Goal: Task Accomplishment & Management: Manage account settings

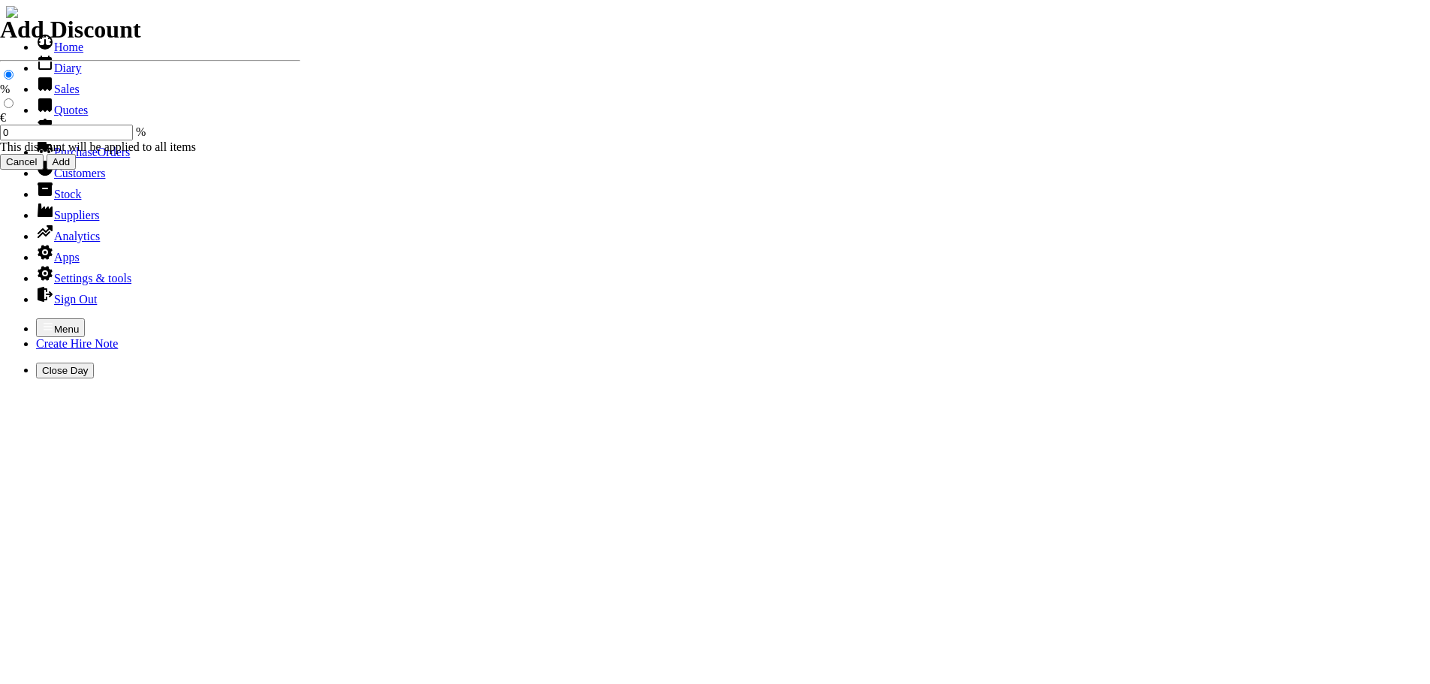
select select "HO"
click at [44, 323] on icon "button" at bounding box center [48, 326] width 9 height 7
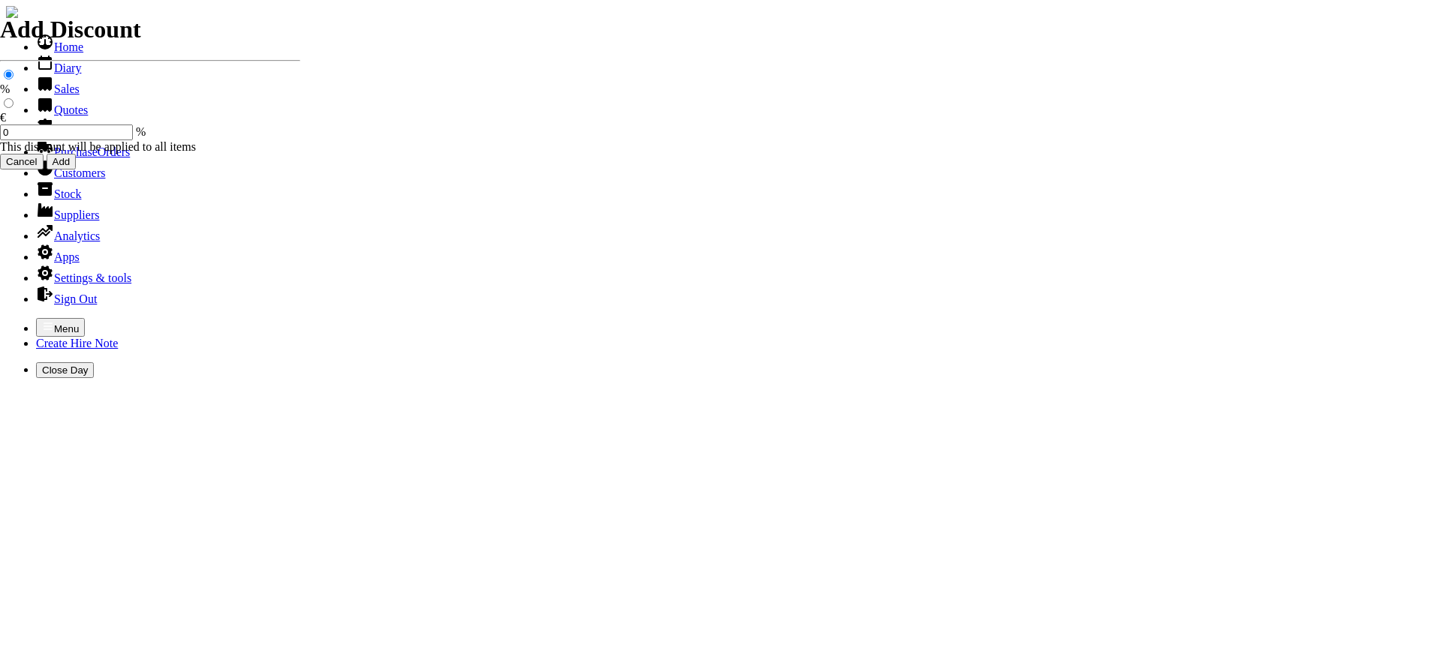
click at [49, 95] on link "Sales" at bounding box center [58, 89] width 44 height 13
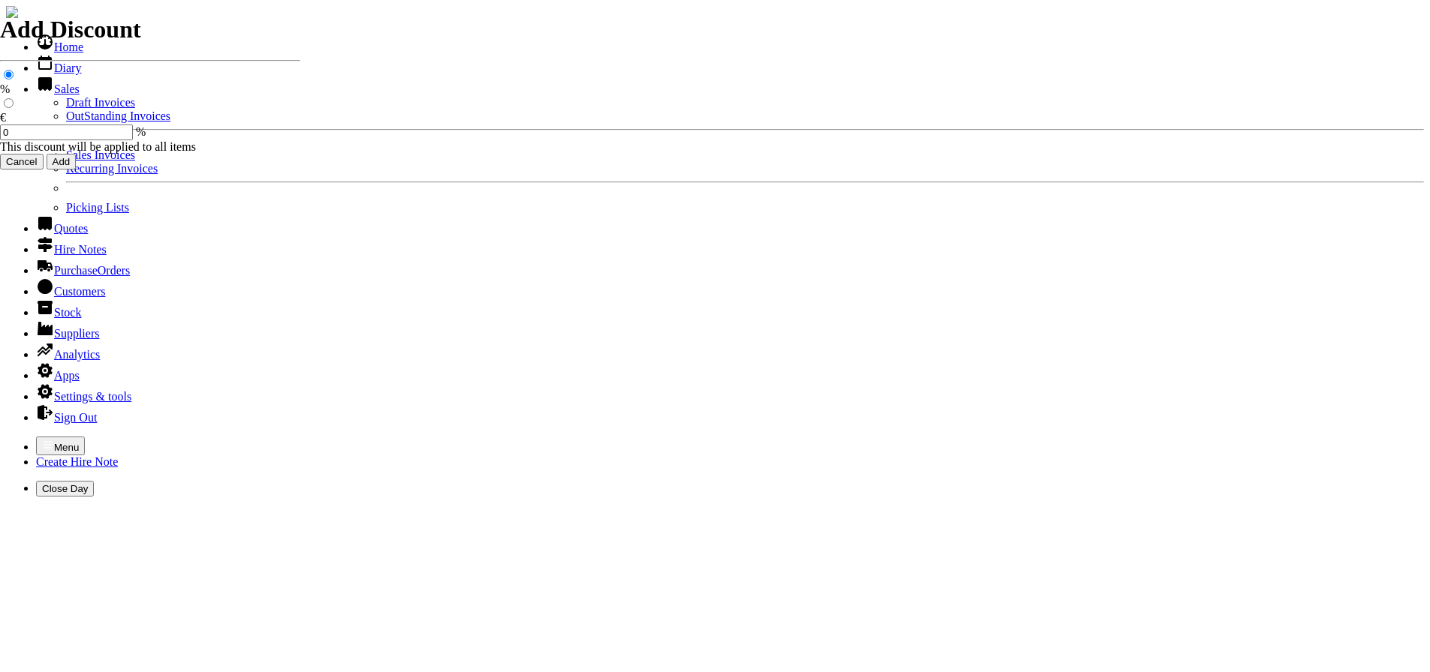
click at [66, 161] on link "Sales Invoices" at bounding box center [100, 155] width 69 height 13
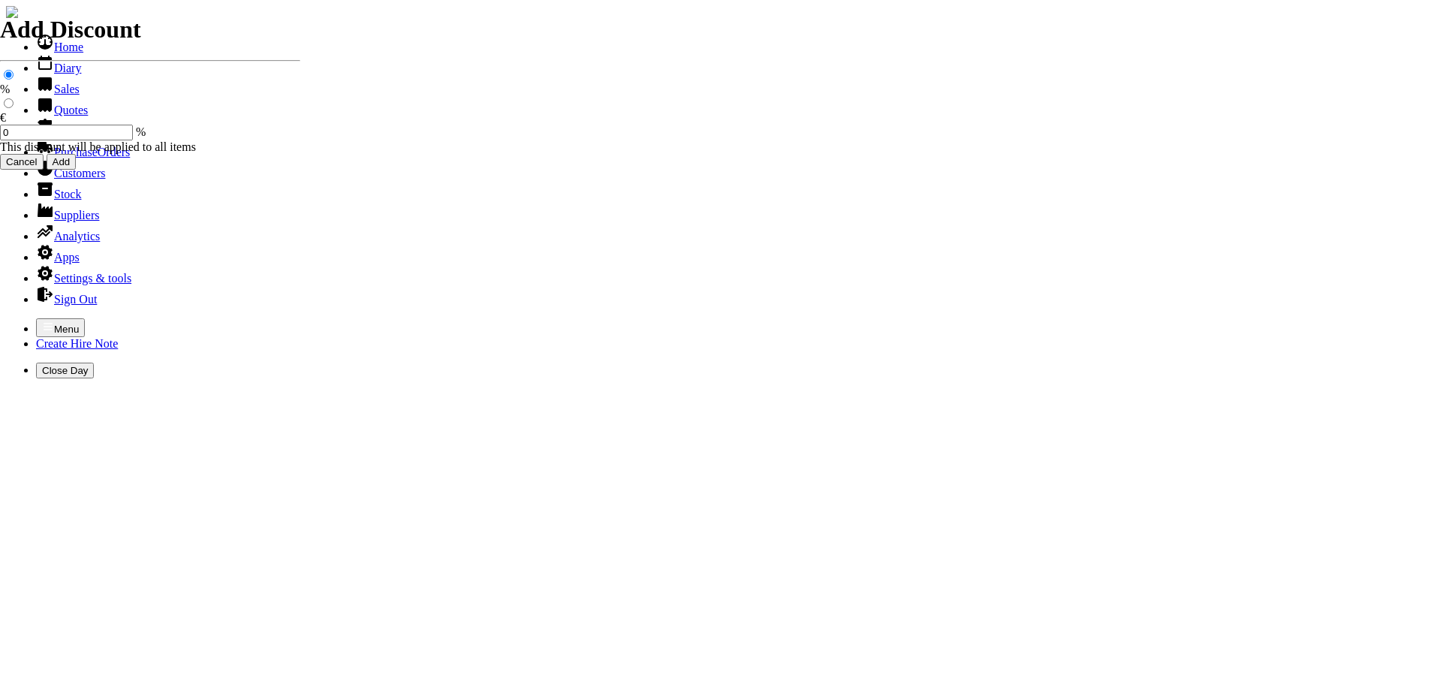
select select "HO"
type input "castle"
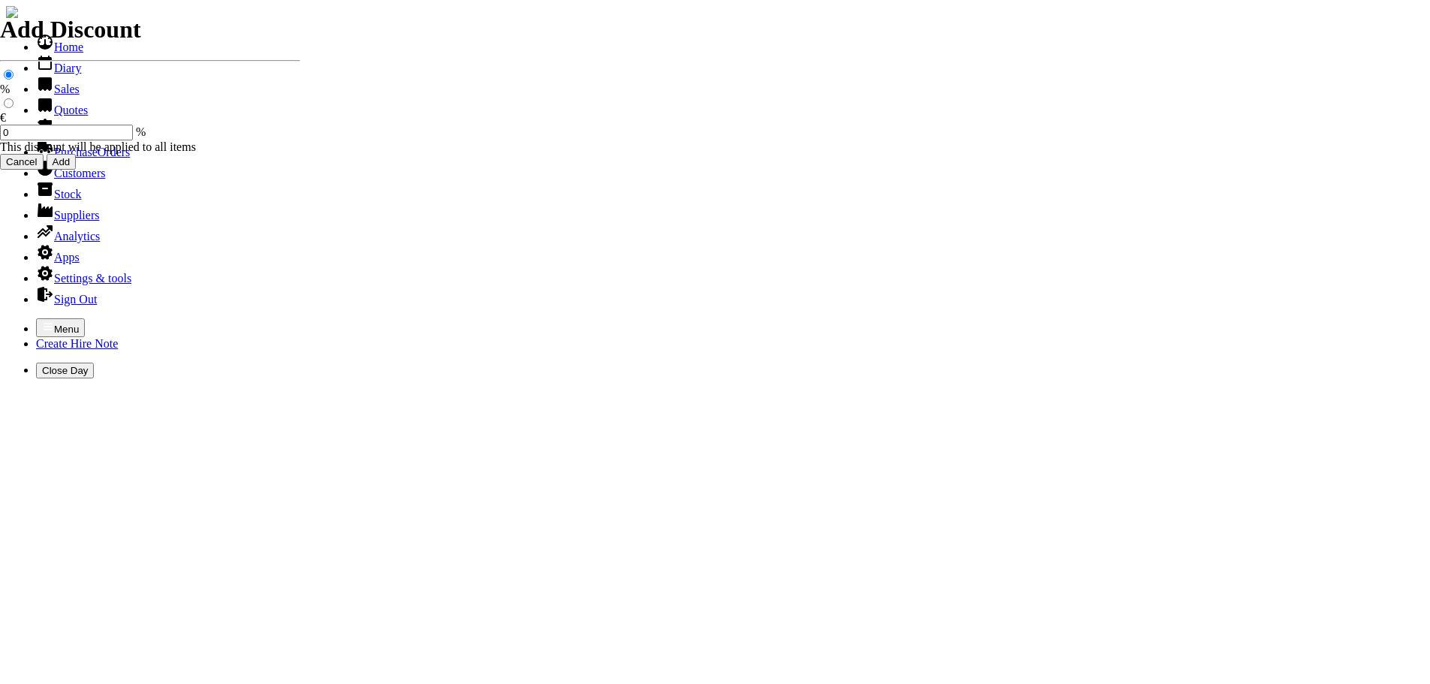
type input "perry"
type input "Repairs"
select select "2"
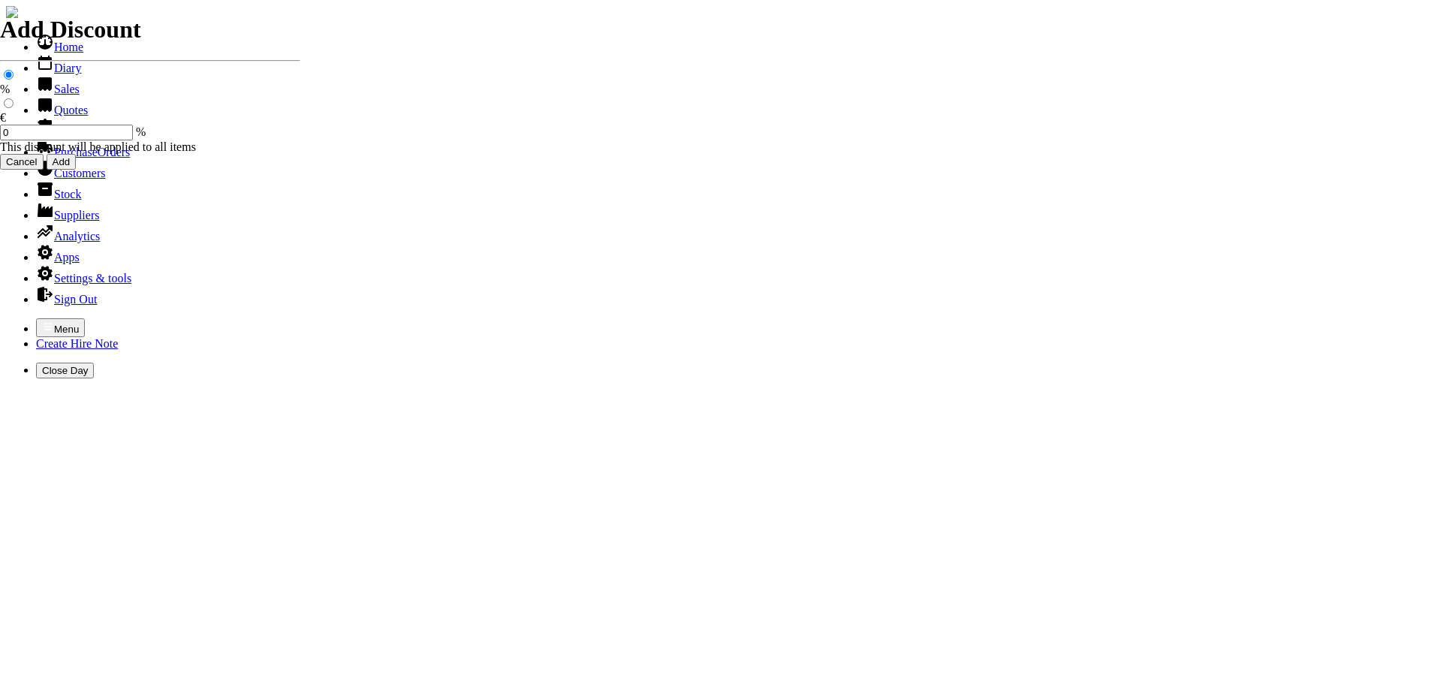
type input "Repairs TO HONDA ( BENT SHAFT ) STRIMMER"
type textarea "Nature of Repair: NEW ENGINE OIL / NEW SPARK PLUG / NEW FUEL FILTER / CLEAN AIR…"
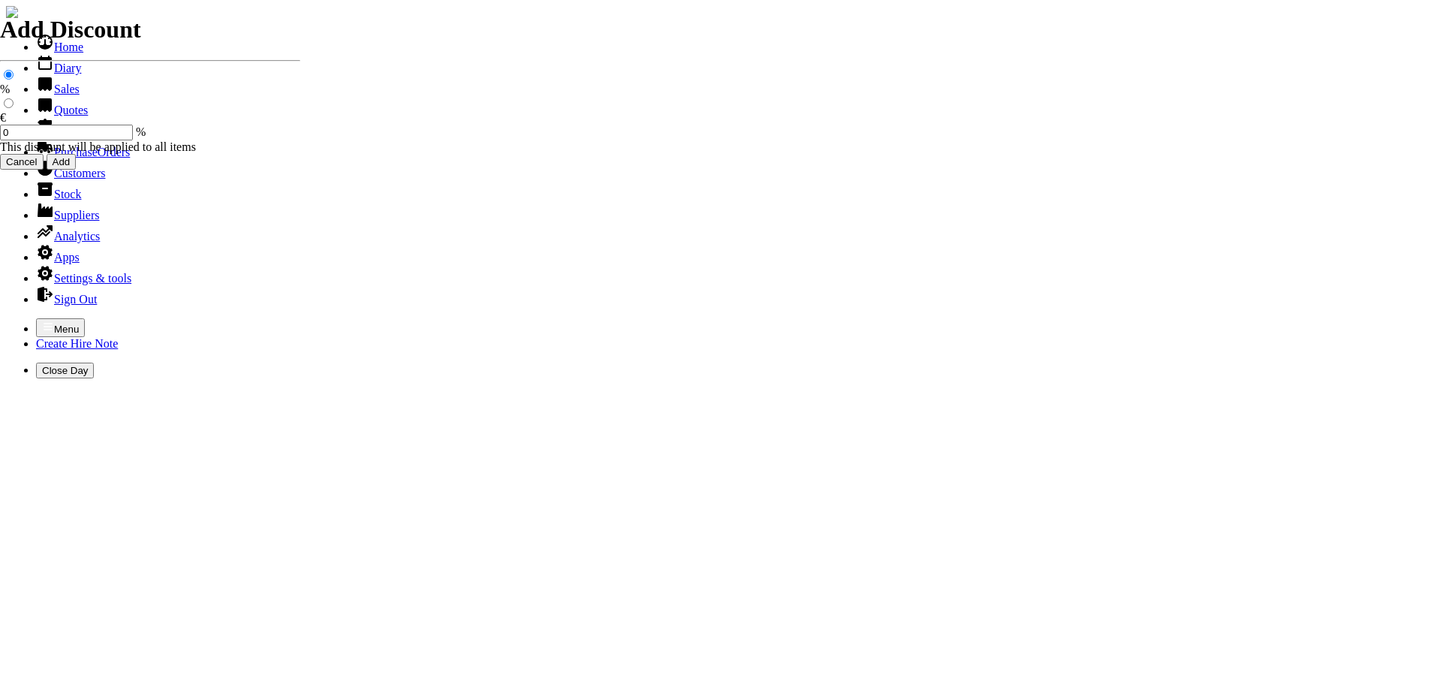
type input "76.00"
type input "Repairs"
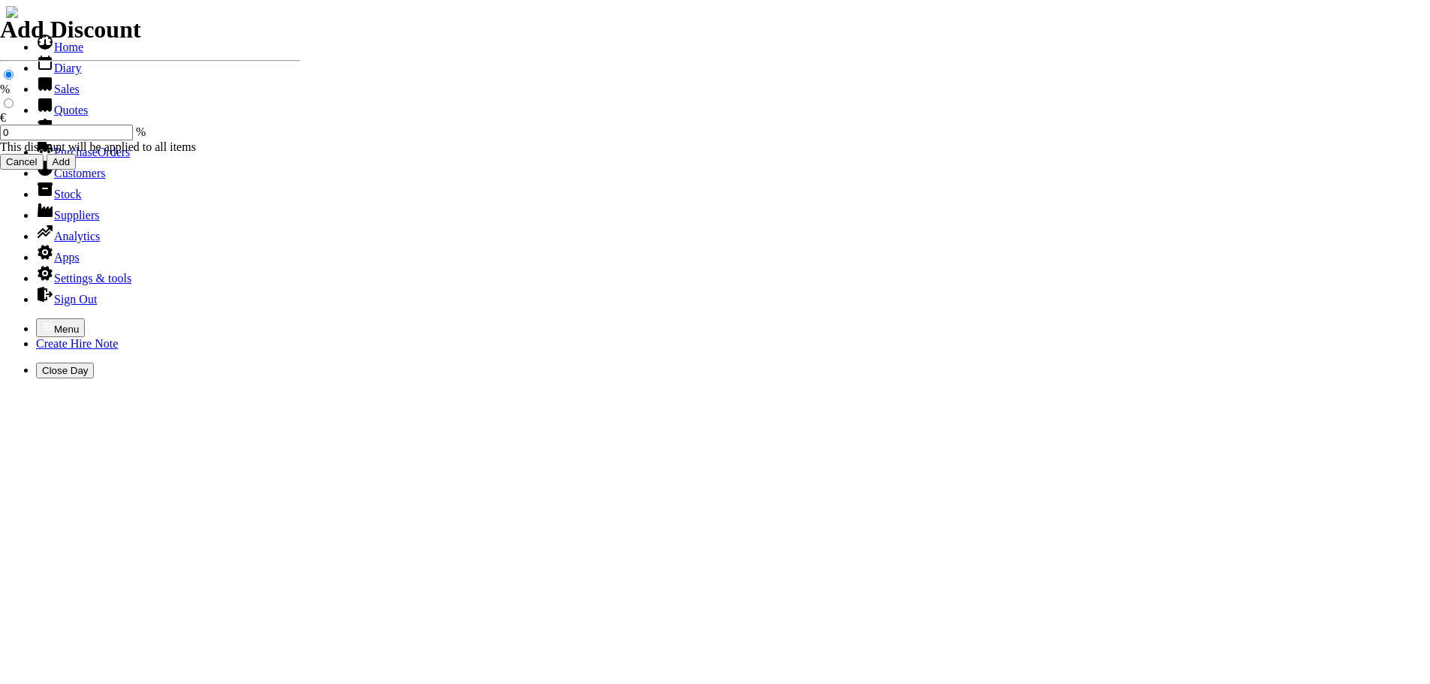
select select "2"
type input "Repairs ACTIVE HEDGETRIMMER ( H-23T )"
type textarea "Nature of Repair: NEW SPARK PLUG / NEW FUEL PIPE / NEW FUEL FILTER / CLEAN FUEL…"
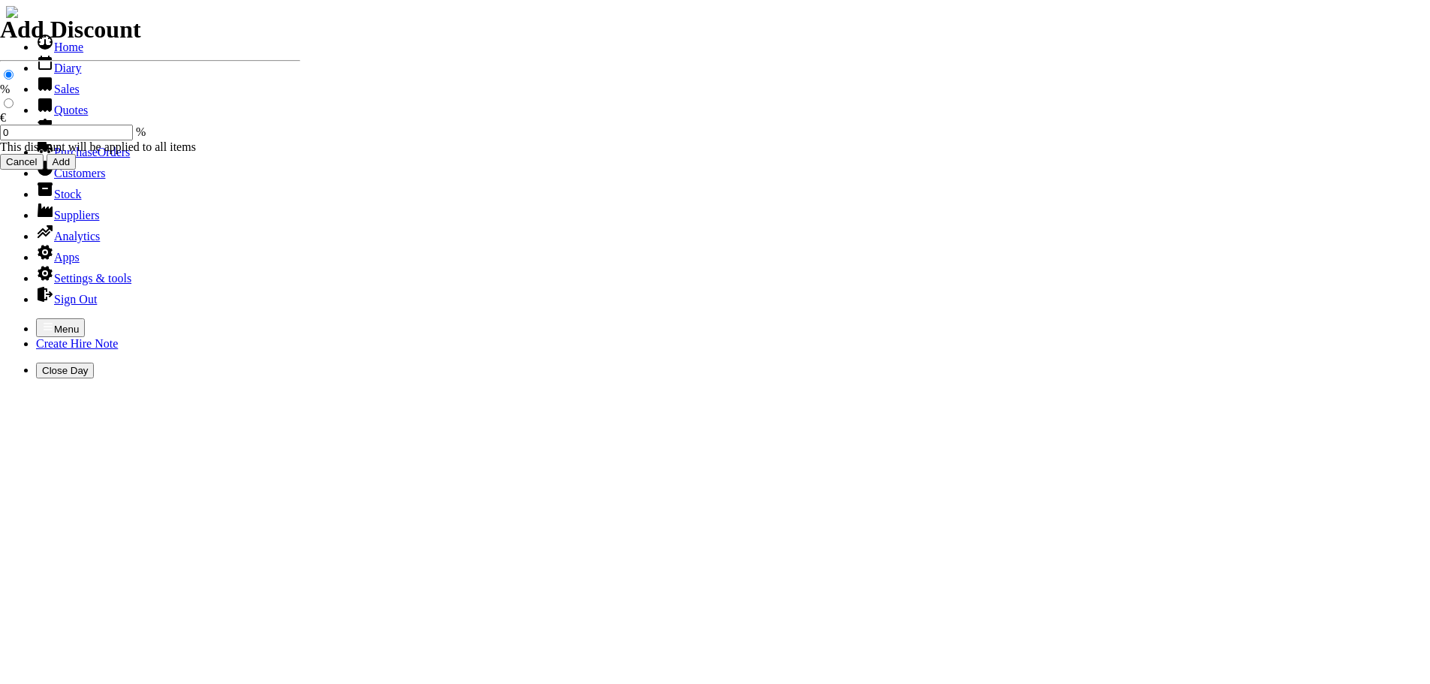
type input "85.00"
type input "spurious goods"
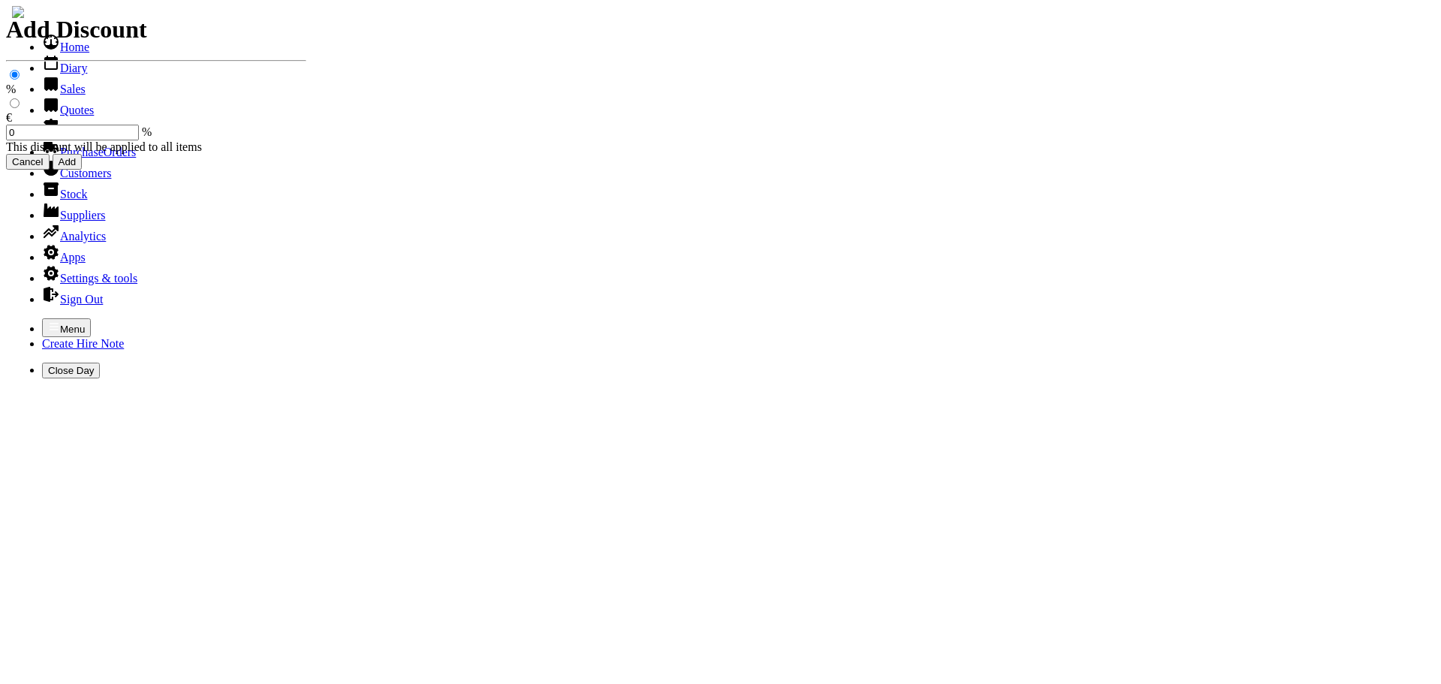
scroll to position [26, 0]
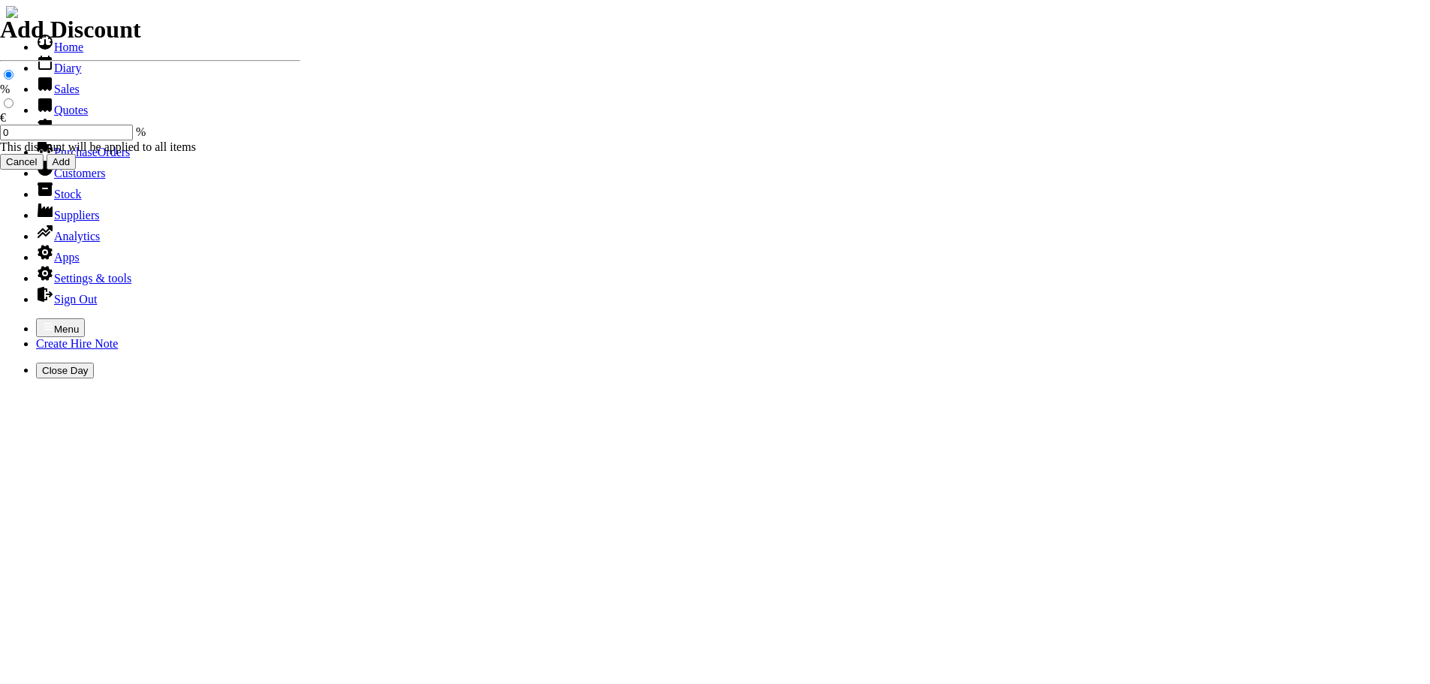
type input "s"
type input "LITRE OF 2 / STROKE OIL ( OLEO MAC )"
type input "15.00"
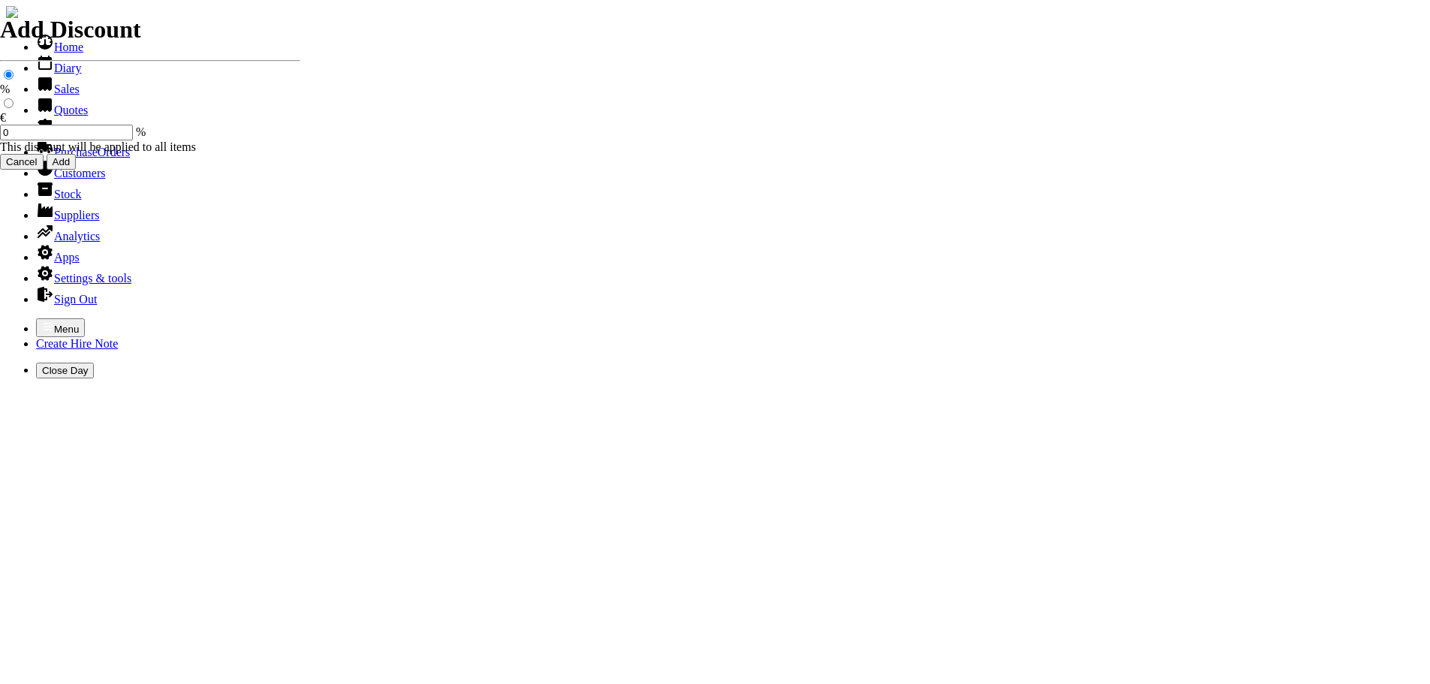
type input "101523"
type input "castledermotces@gmail.com"
type input "PERRY WALKER"
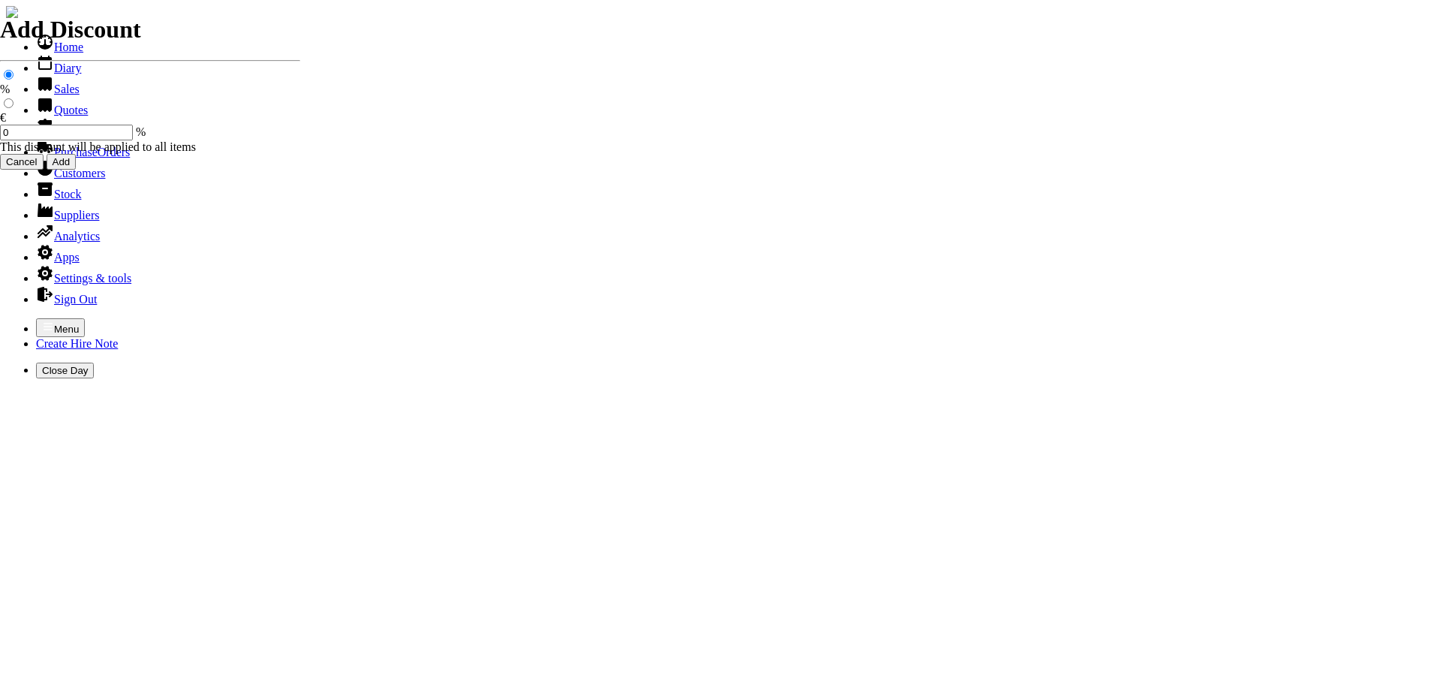
scroll to position [0, 0]
select select "HO"
click at [42, 320] on icon "button" at bounding box center [48, 326] width 12 height 12
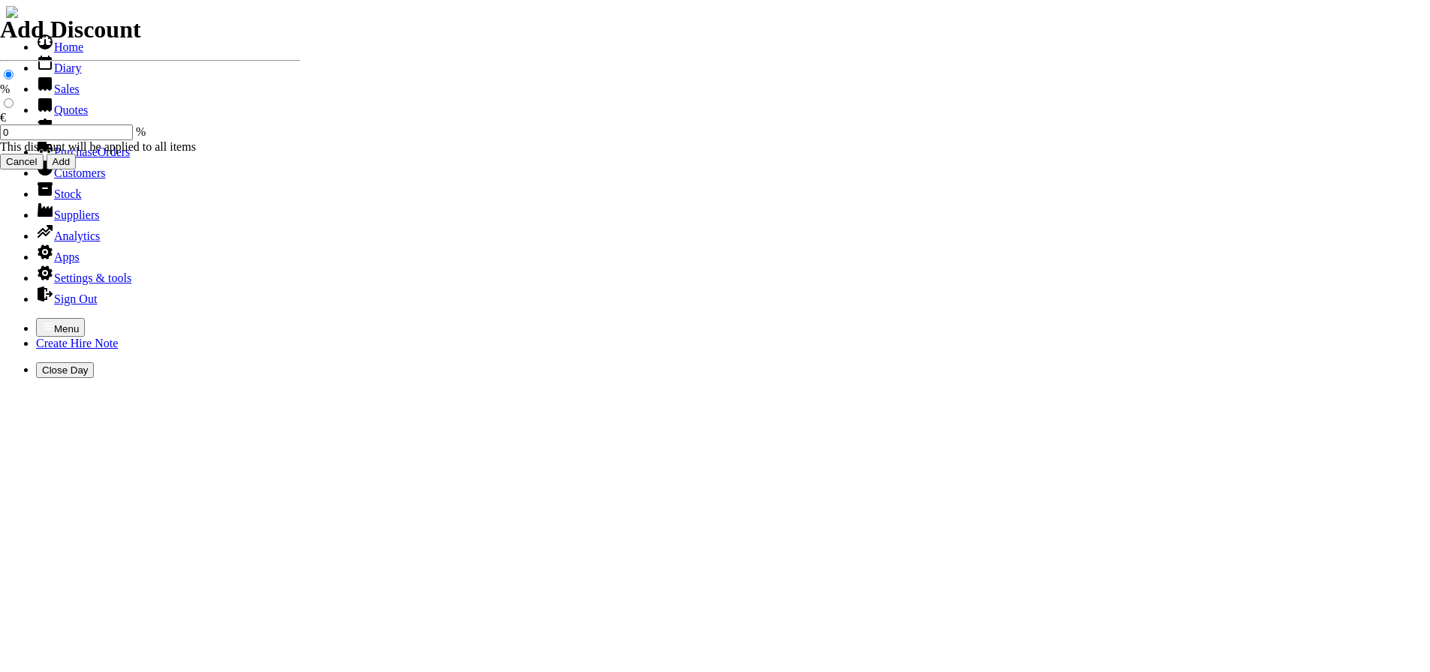
click at [56, 95] on link "Sales" at bounding box center [58, 89] width 44 height 13
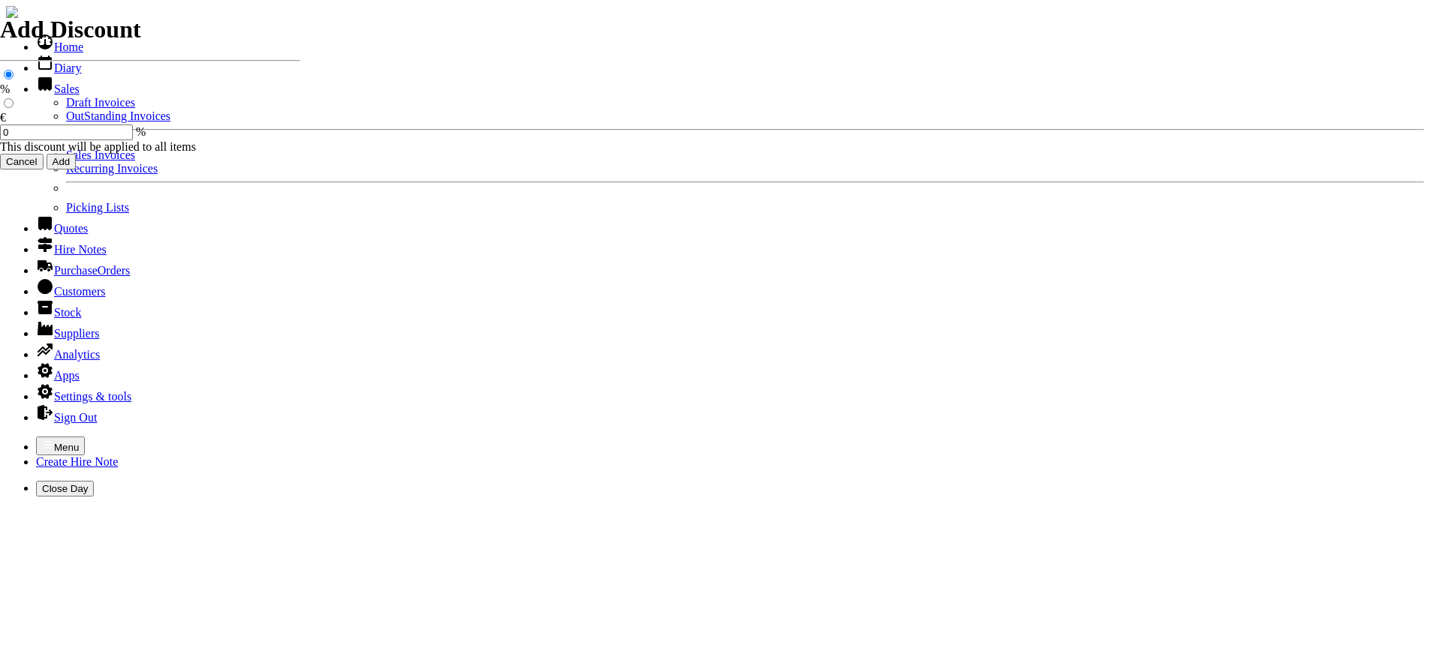
click at [66, 161] on link "Sales Invoices" at bounding box center [100, 155] width 69 height 13
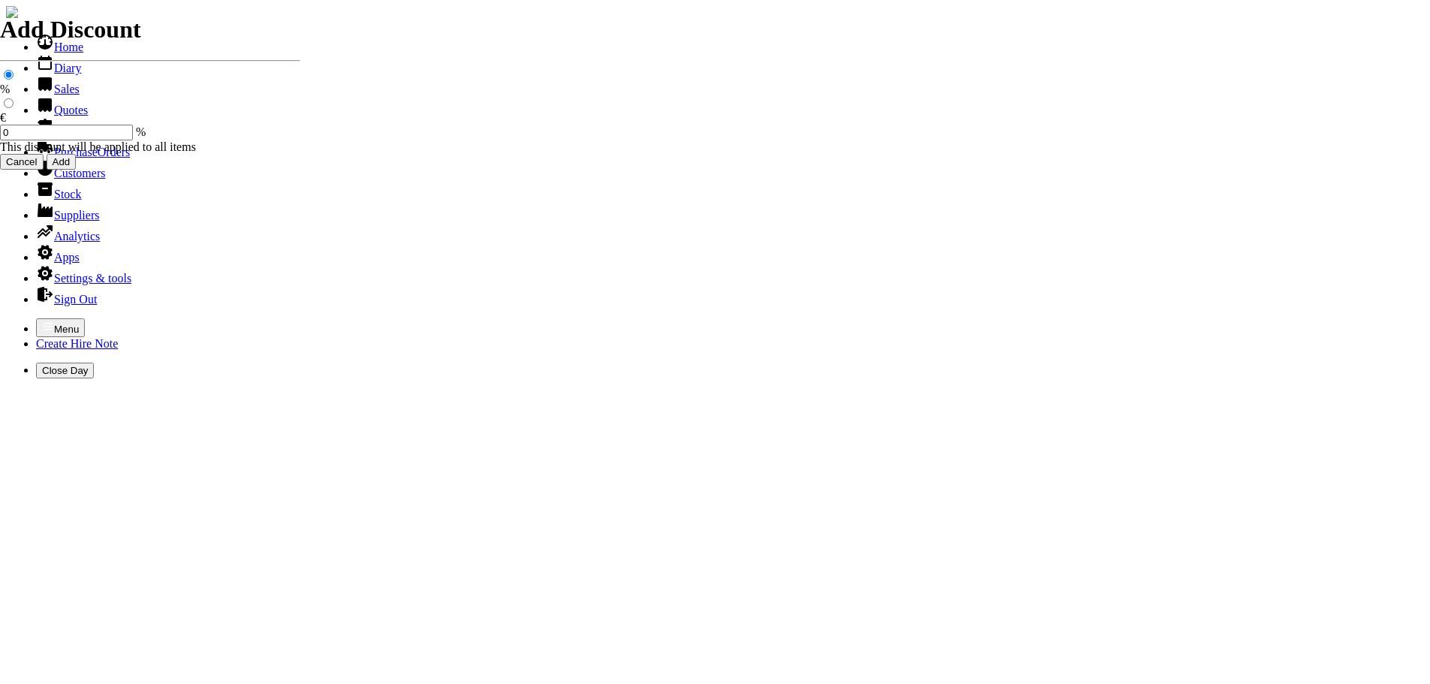
select select "HO"
type input "CLEM"
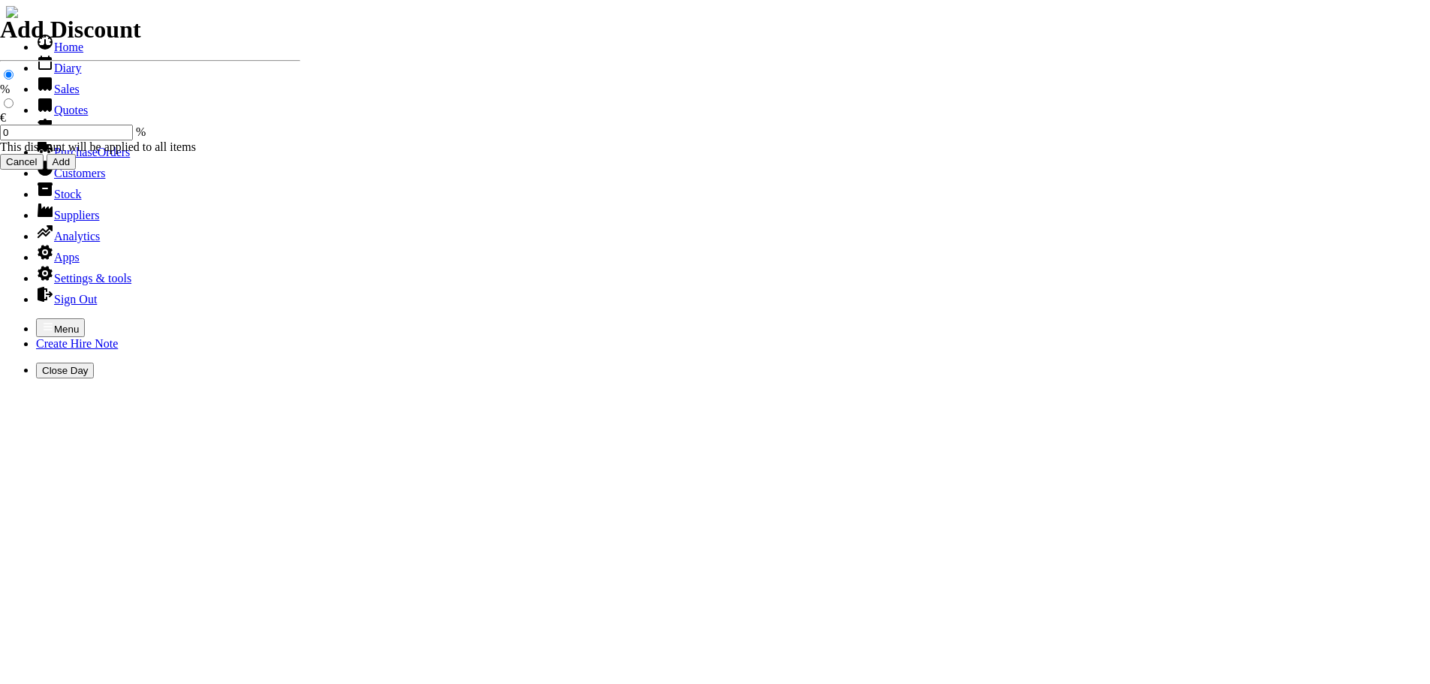
type input "jack"
type input "spurious goods"
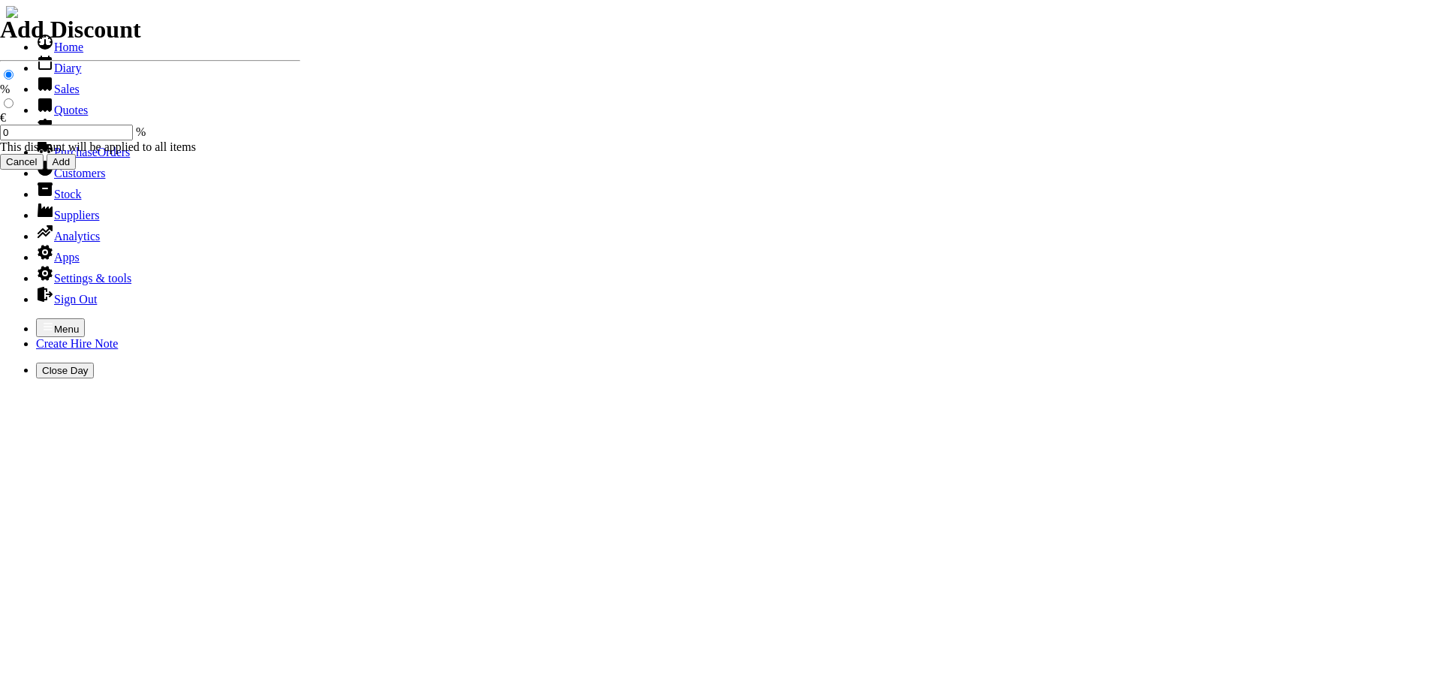
type input "s"
type input "POWERWASHER GUN ( TRIGGER ) & FEMALE QUICK RELEASE & ADAPTOR"
type input "70.00"
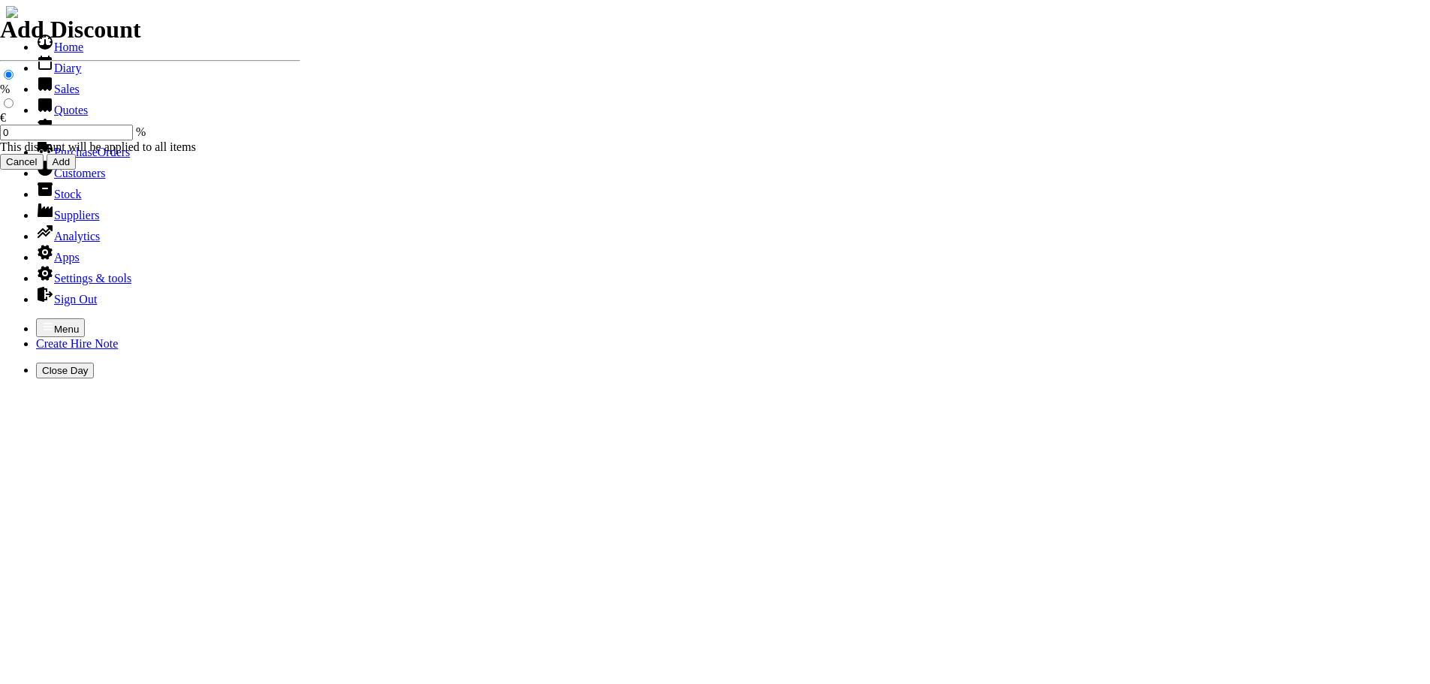
type input "101524"
type input "office@castlemartinstud.ie"
type input "Pat Lynch / jack"
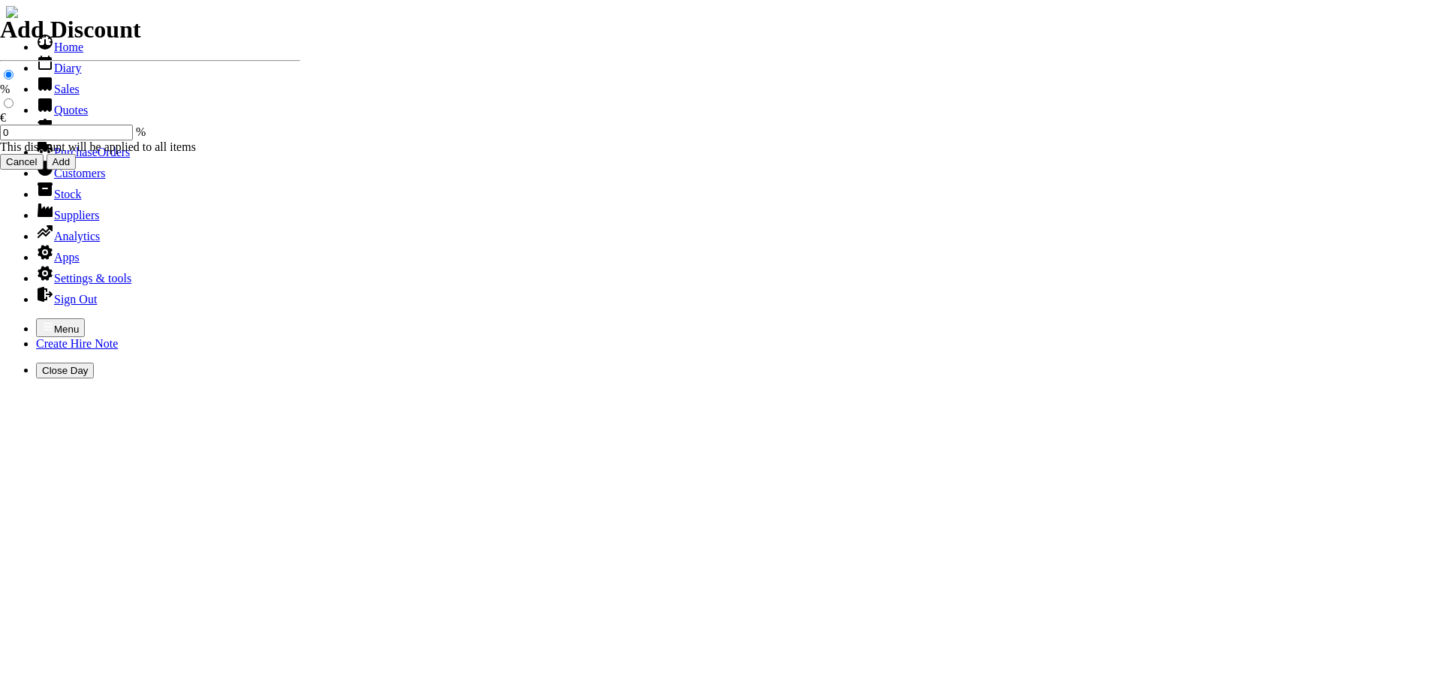
select select "HO"
click at [42, 320] on icon "button" at bounding box center [48, 326] width 12 height 12
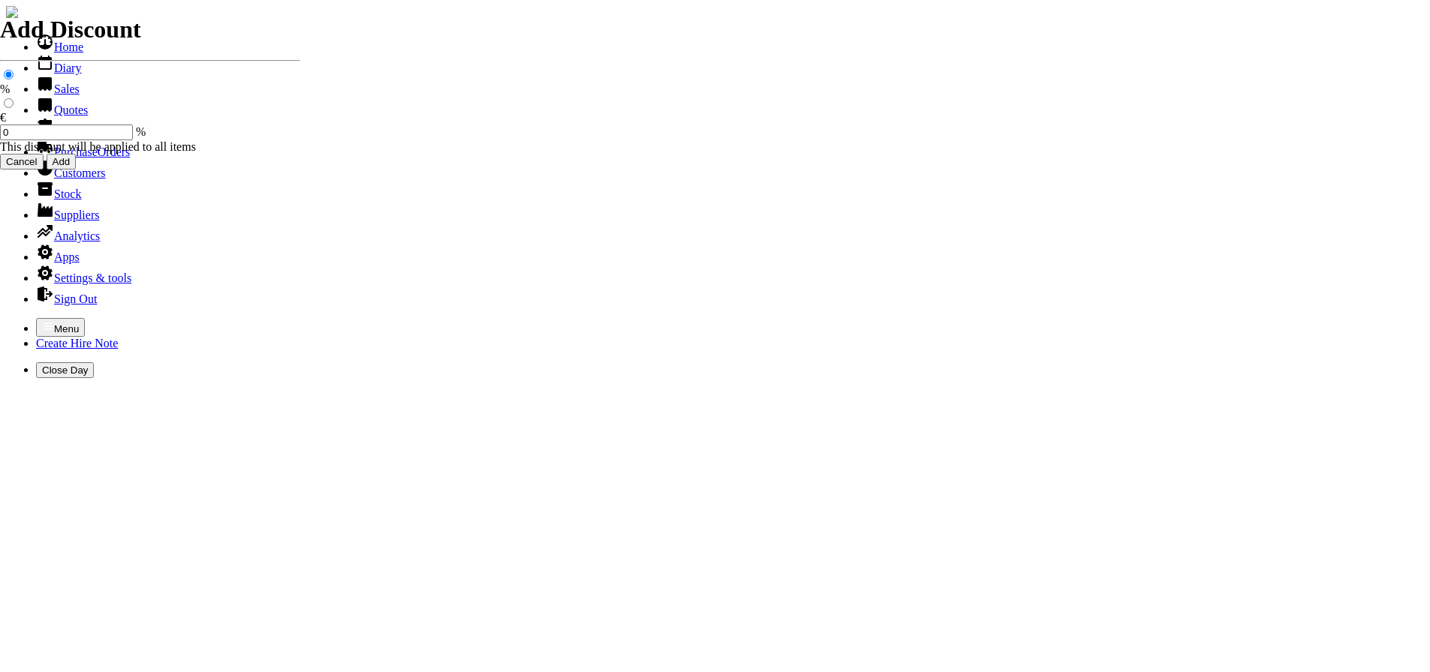
click at [47, 95] on link "Sales" at bounding box center [58, 89] width 44 height 13
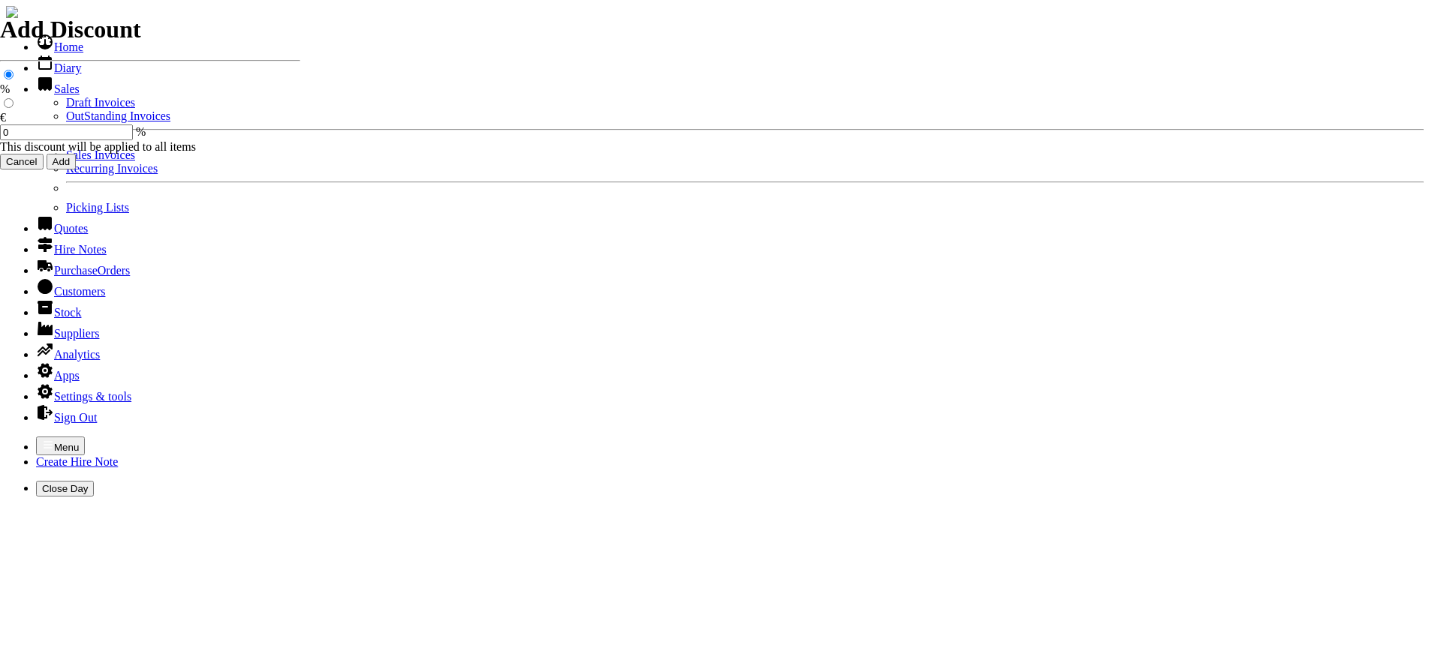
click at [66, 122] on link "OutStanding Invoices" at bounding box center [118, 116] width 104 height 13
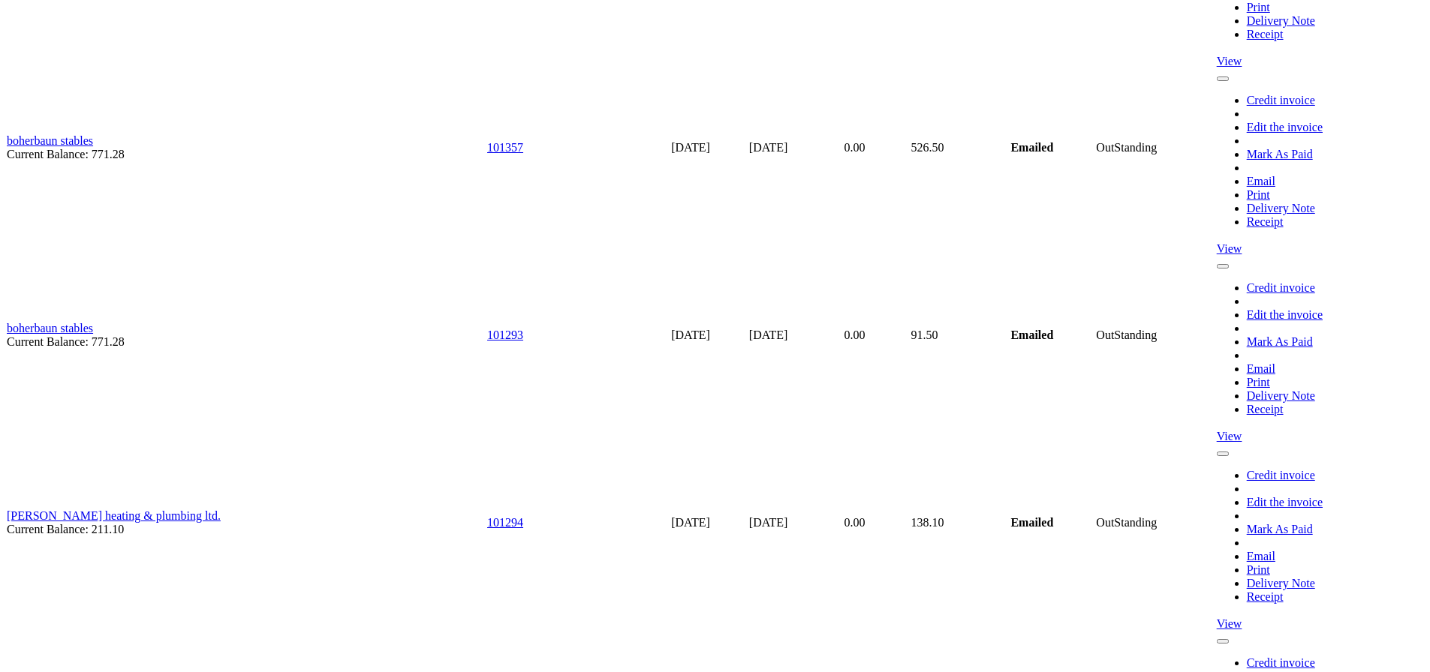
scroll to position [5328, 0]
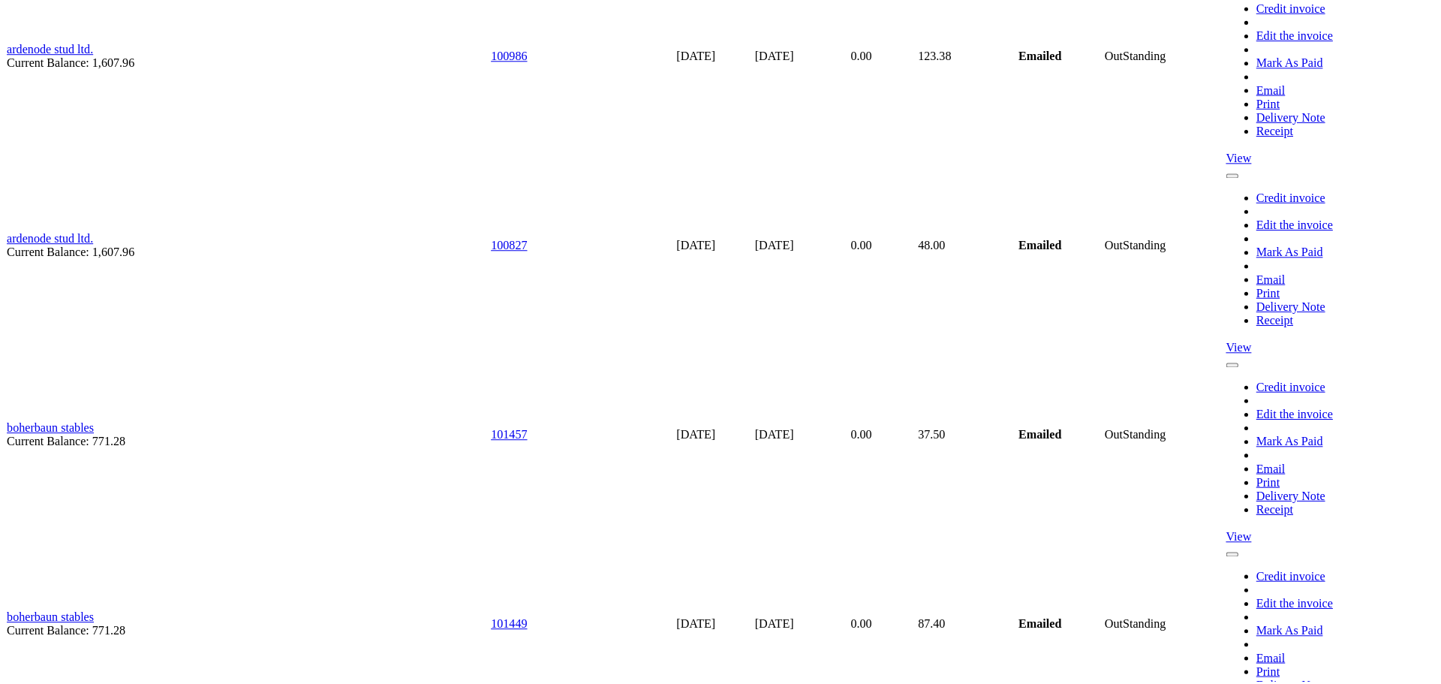
scroll to position [4428, 0]
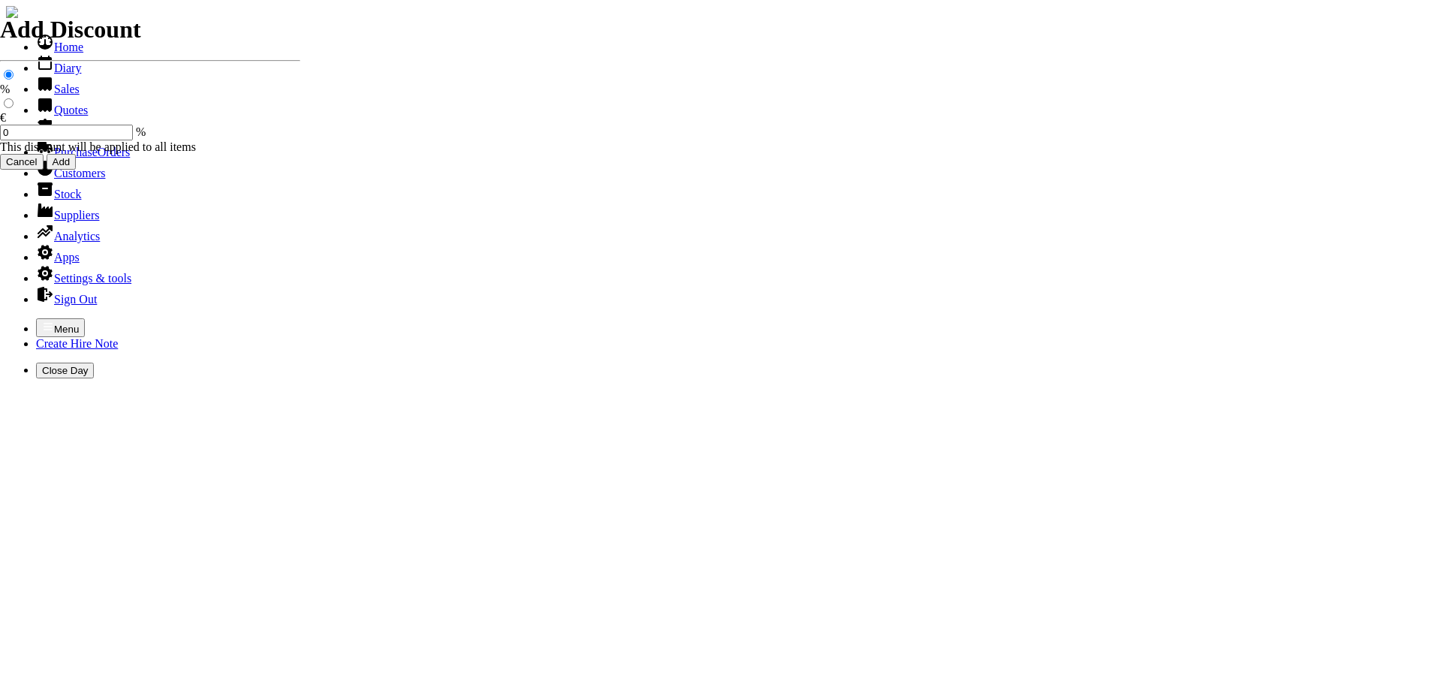
select select "HO"
click at [44, 323] on icon "button" at bounding box center [48, 326] width 9 height 7
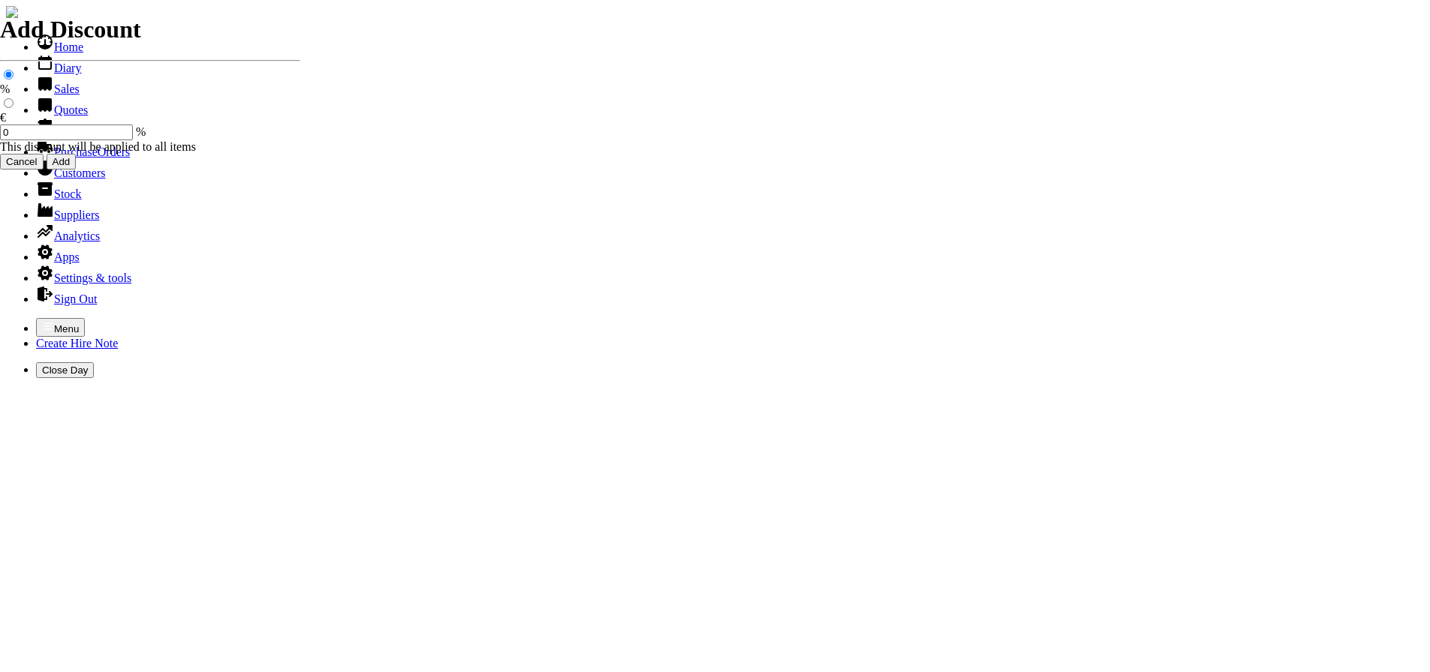
drag, startPoint x: 51, startPoint y: 131, endPoint x: 42, endPoint y: 131, distance: 9.0
click at [49, 95] on link "Sales" at bounding box center [58, 89] width 44 height 13
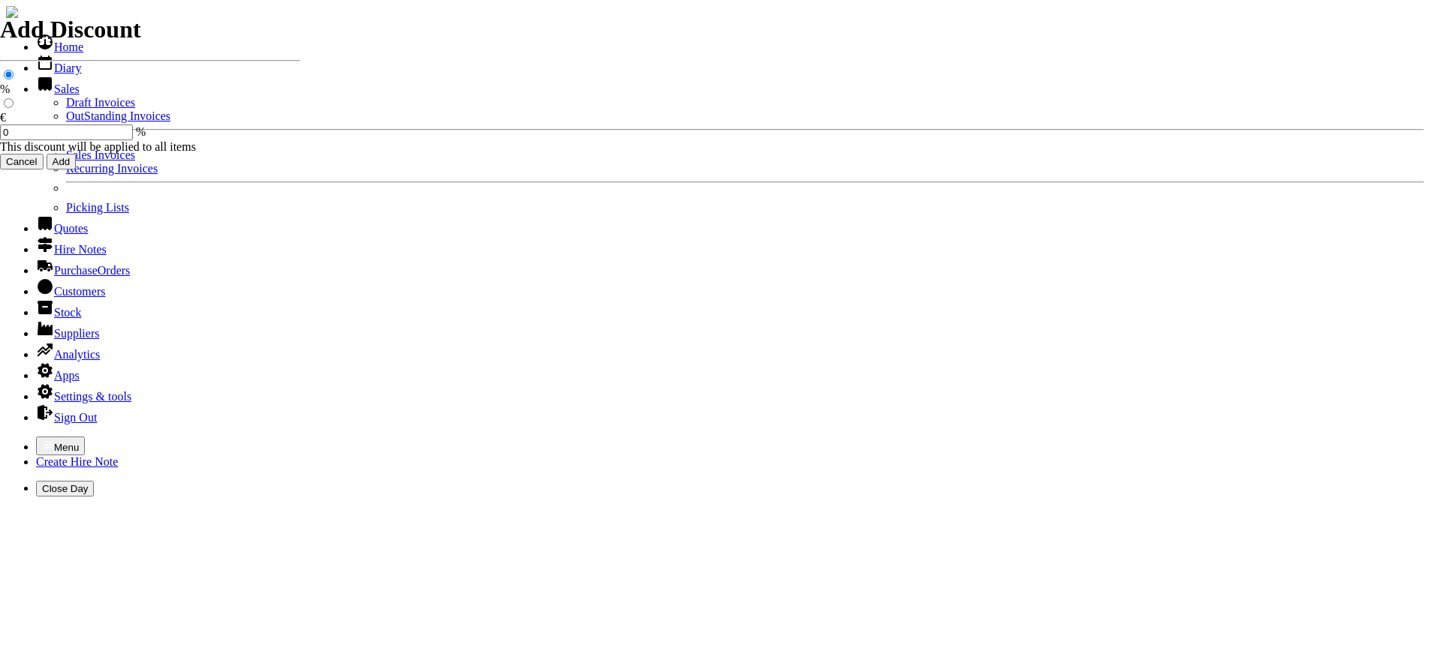
click at [66, 161] on link "Sales Invoices" at bounding box center [100, 155] width 69 height 13
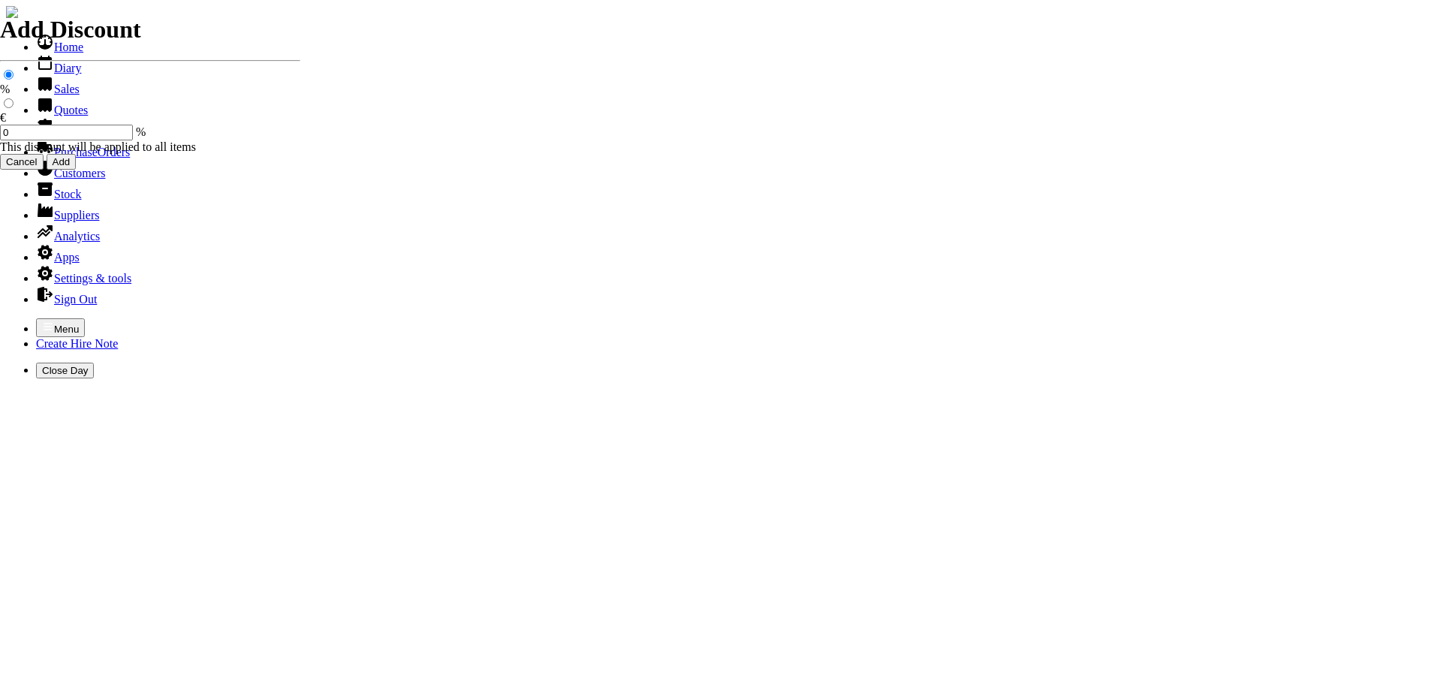
select select "HO"
click at [42, 320] on icon "button" at bounding box center [48, 326] width 12 height 12
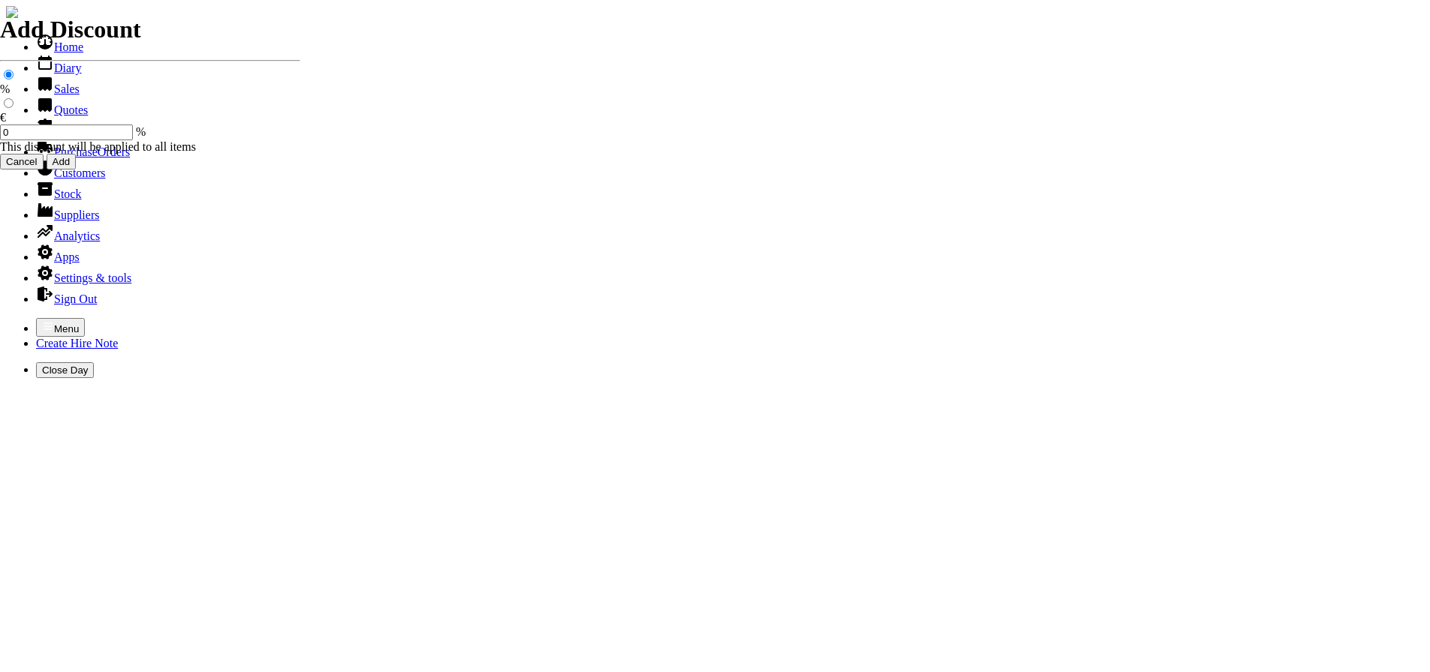
click at [55, 95] on link "Sales" at bounding box center [58, 89] width 44 height 13
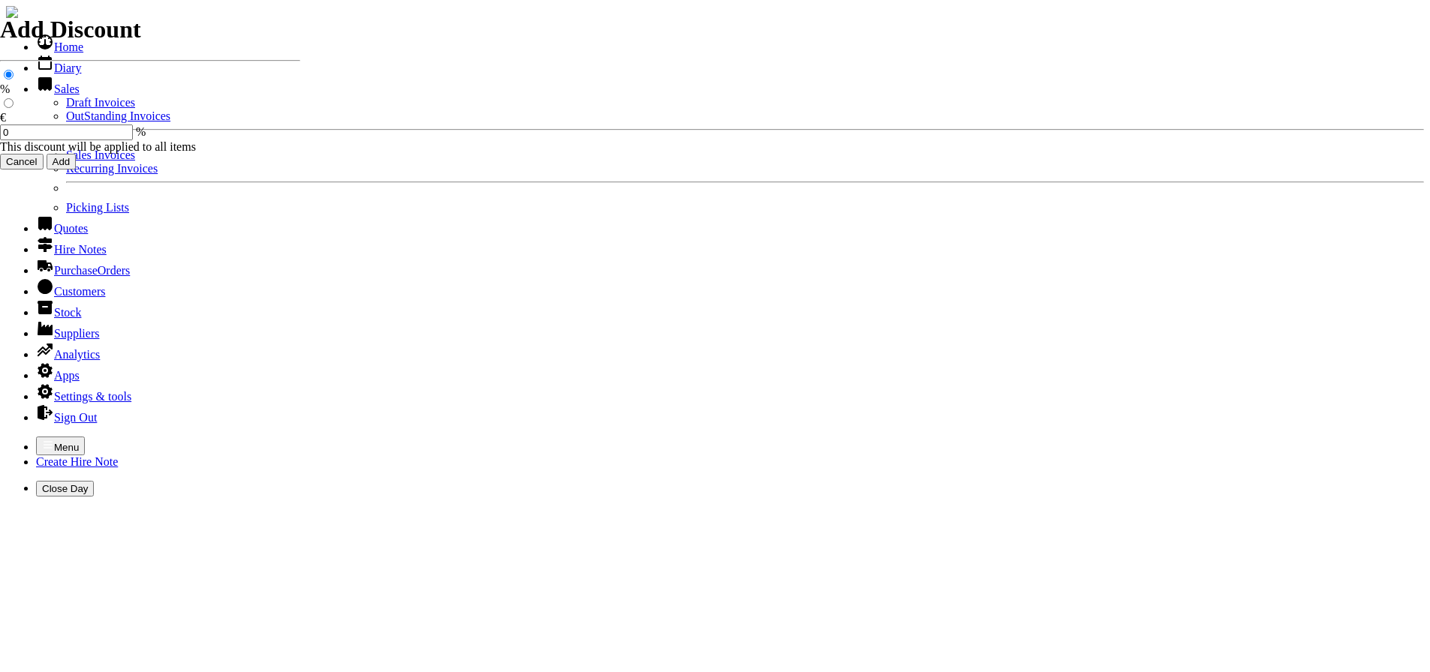
click at [74, 122] on link "OutStanding Invoices" at bounding box center [118, 116] width 104 height 13
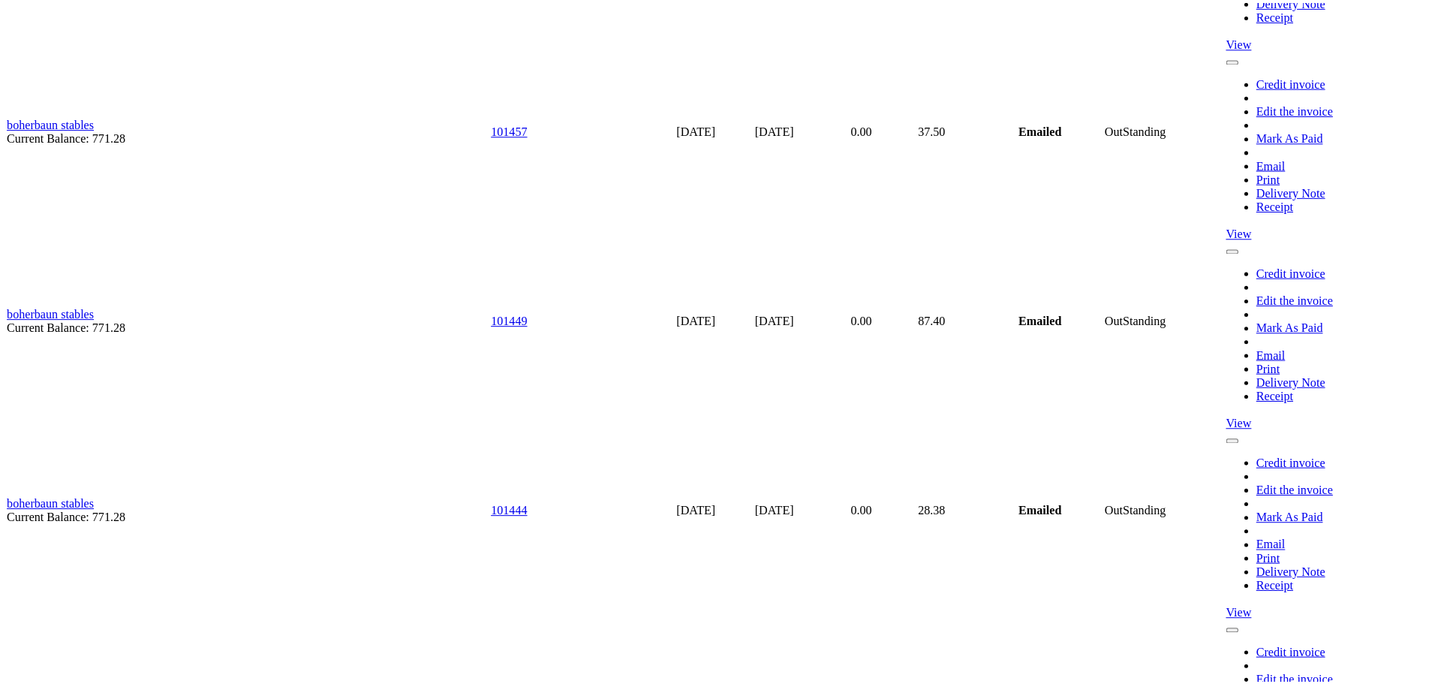
scroll to position [4578, 0]
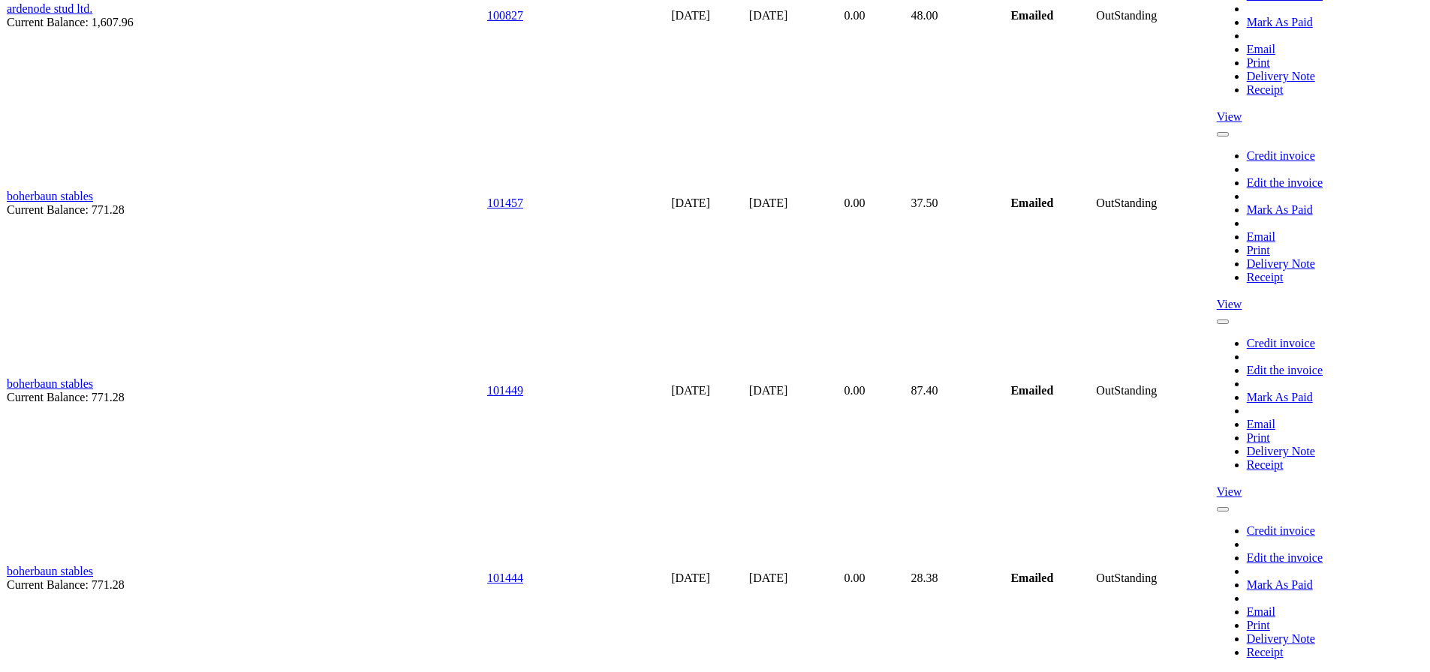
type input "hillbillyhire@gmail.com"
type input "Joe Miley"
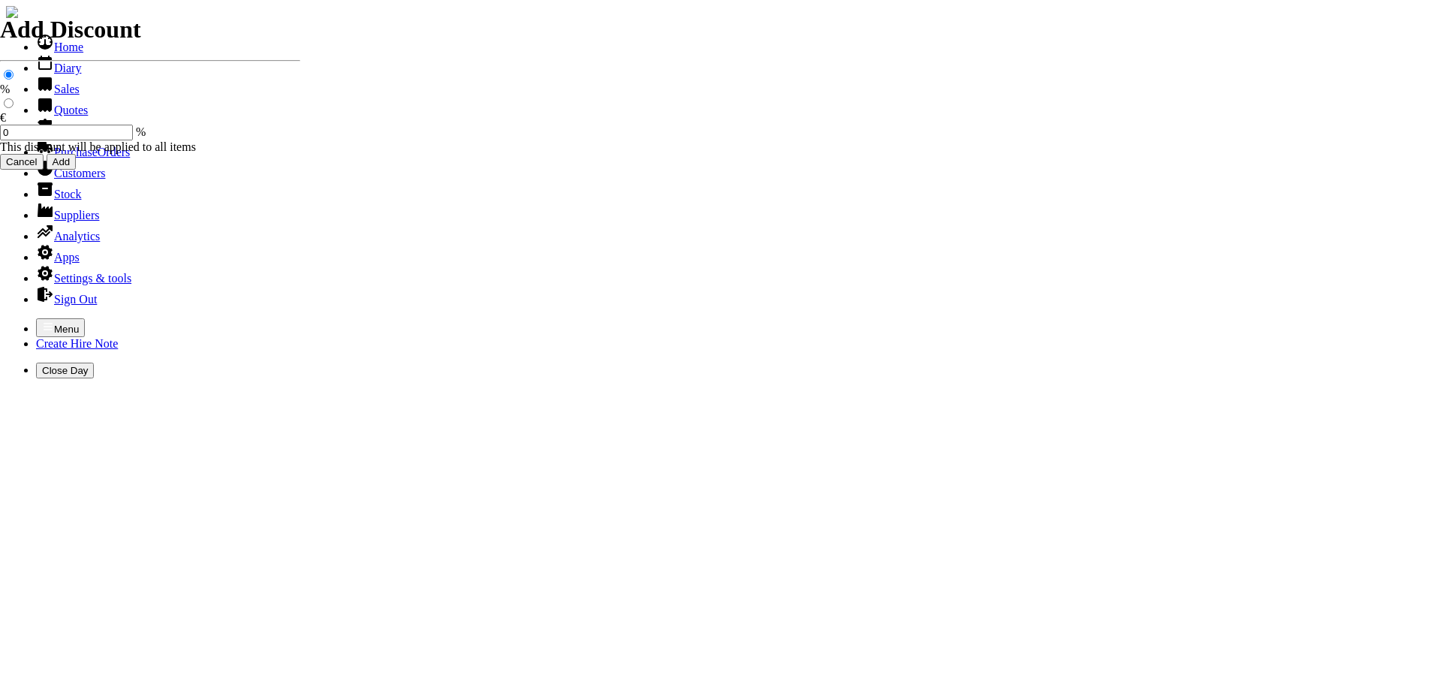
select select "HO"
click at [42, 320] on icon "button" at bounding box center [48, 326] width 12 height 12
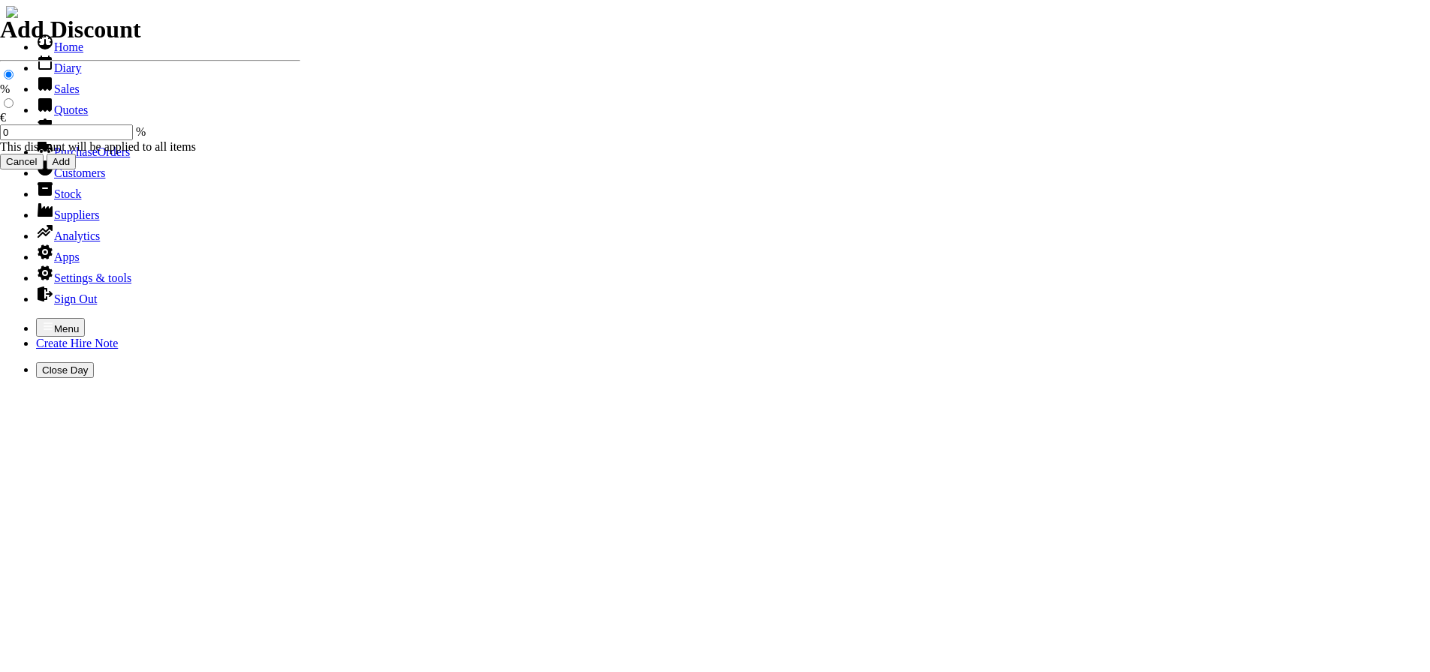
click at [76, 137] on link "Hire Notes" at bounding box center [71, 131] width 71 height 13
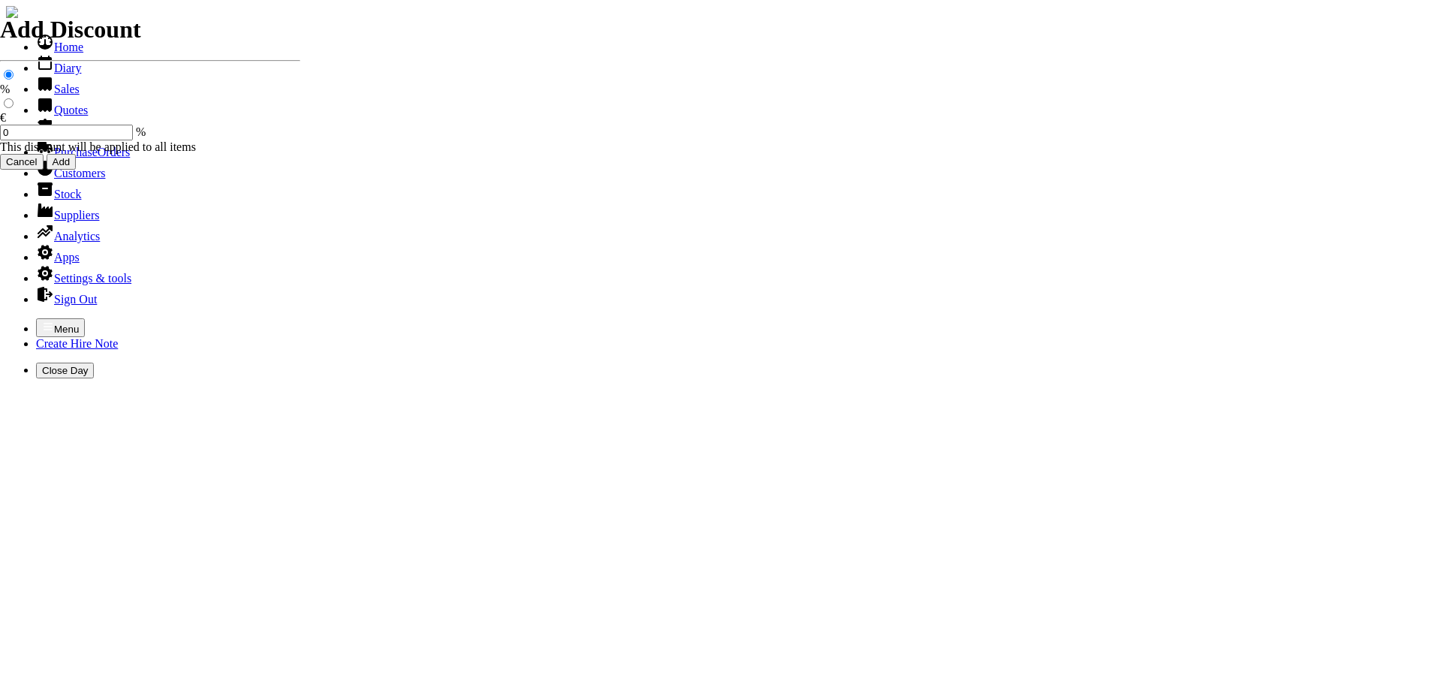
select select "HO"
click at [42, 320] on icon "button" at bounding box center [48, 326] width 12 height 12
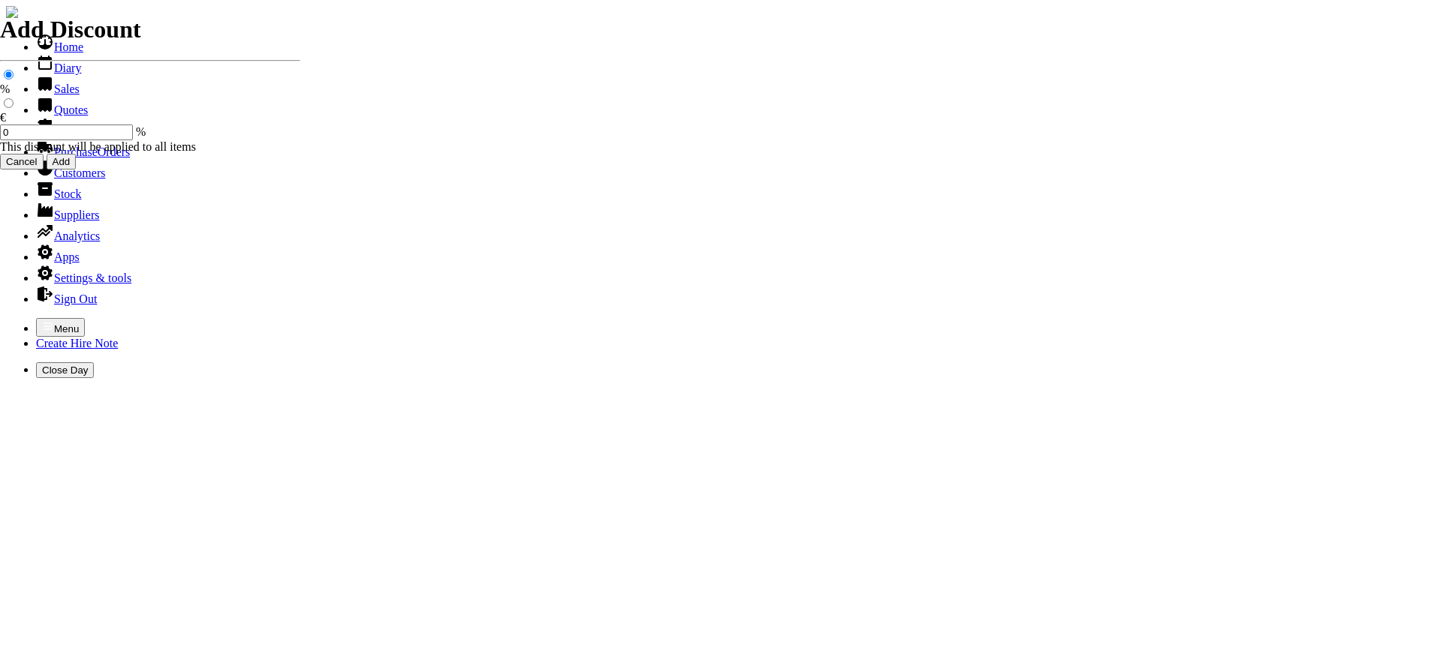
click at [50, 95] on link "Sales" at bounding box center [58, 89] width 44 height 13
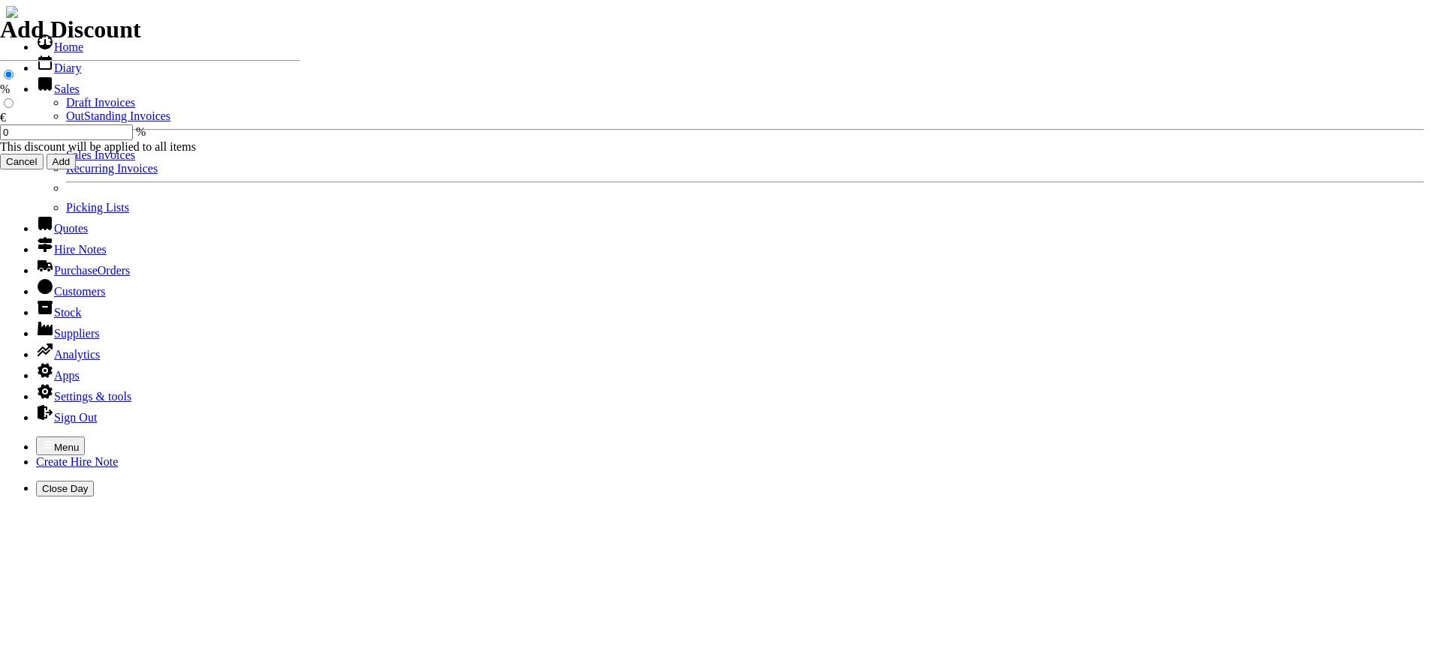
click at [66, 161] on link "Sales Invoices" at bounding box center [100, 155] width 69 height 13
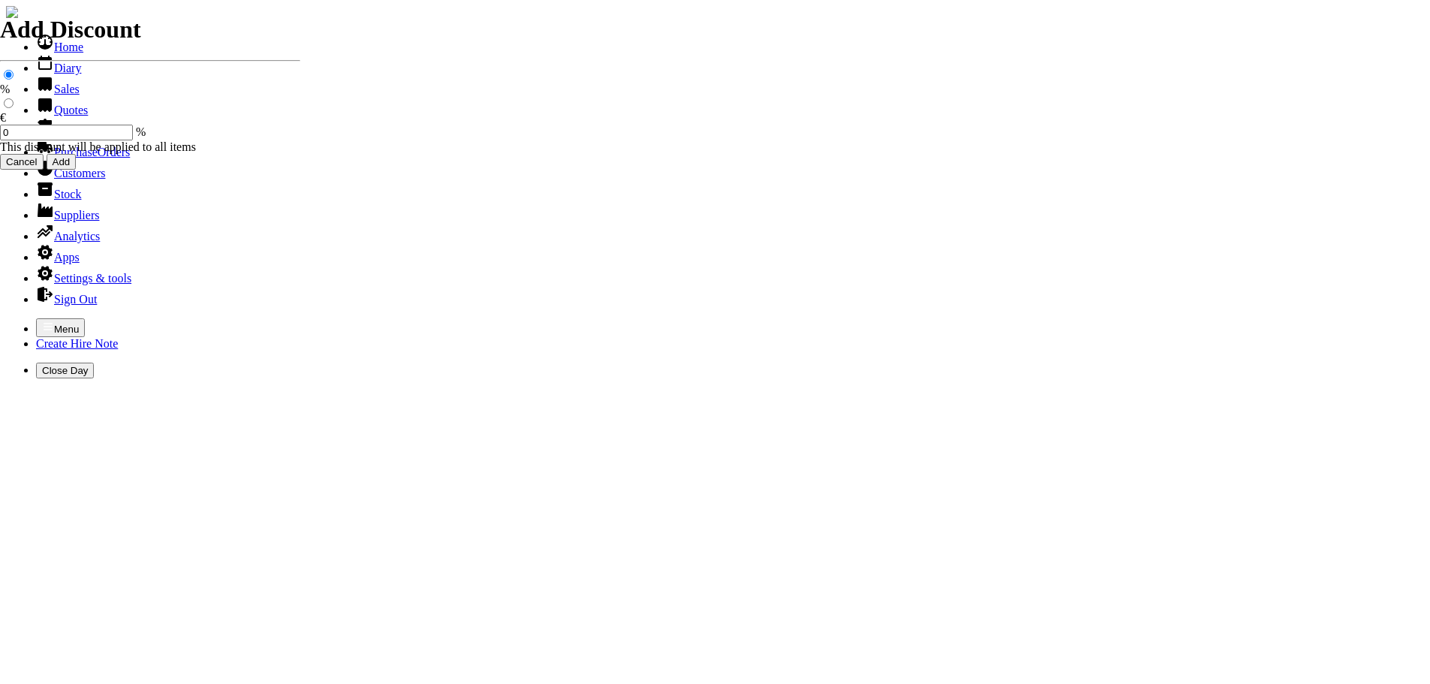
select select "HO"
click at [42, 320] on icon "button" at bounding box center [48, 326] width 12 height 12
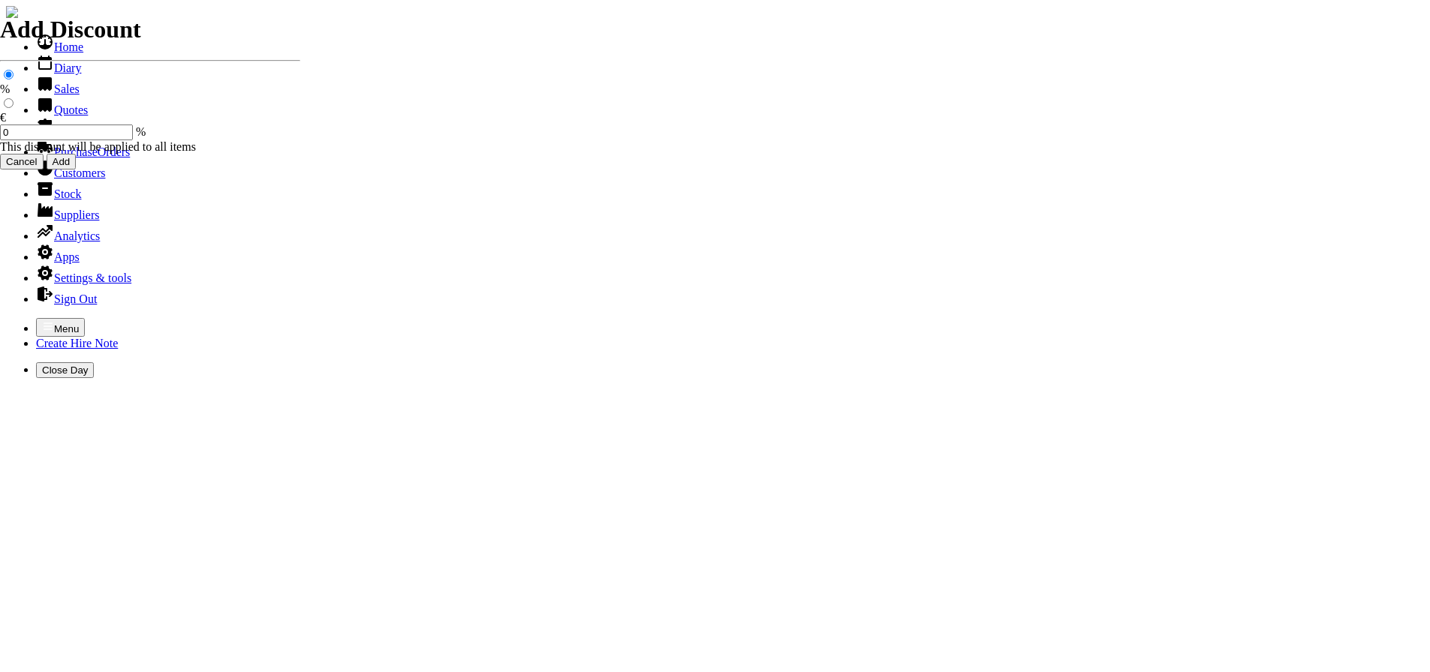
click at [47, 95] on link "Sales" at bounding box center [58, 89] width 44 height 13
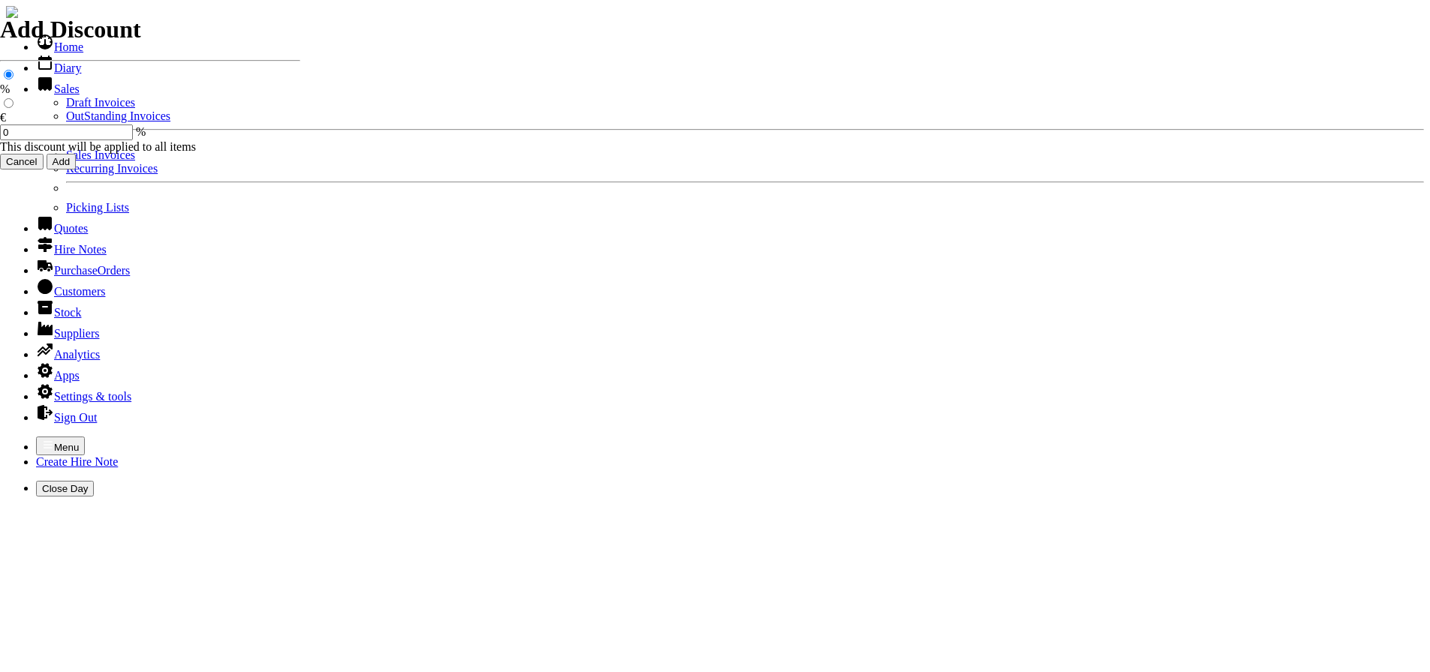
click at [66, 122] on link "OutStanding Invoices" at bounding box center [118, 116] width 104 height 13
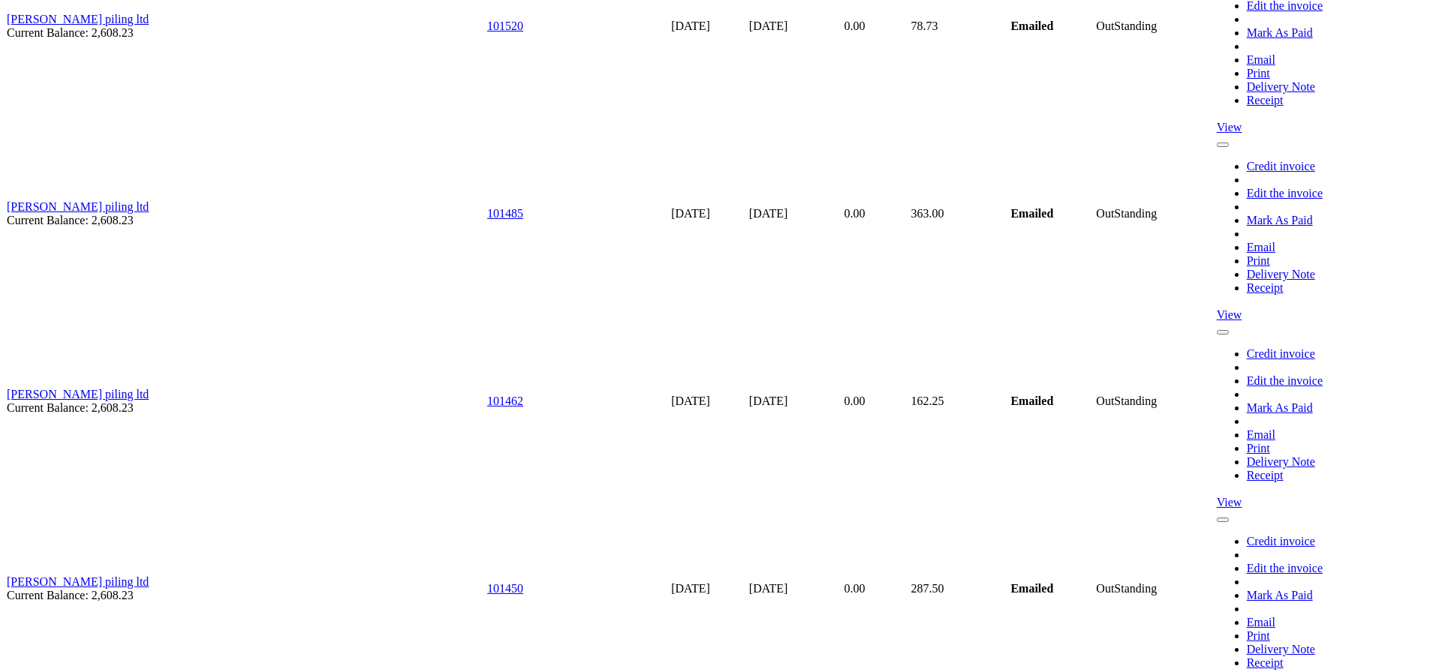
scroll to position [9646, 0]
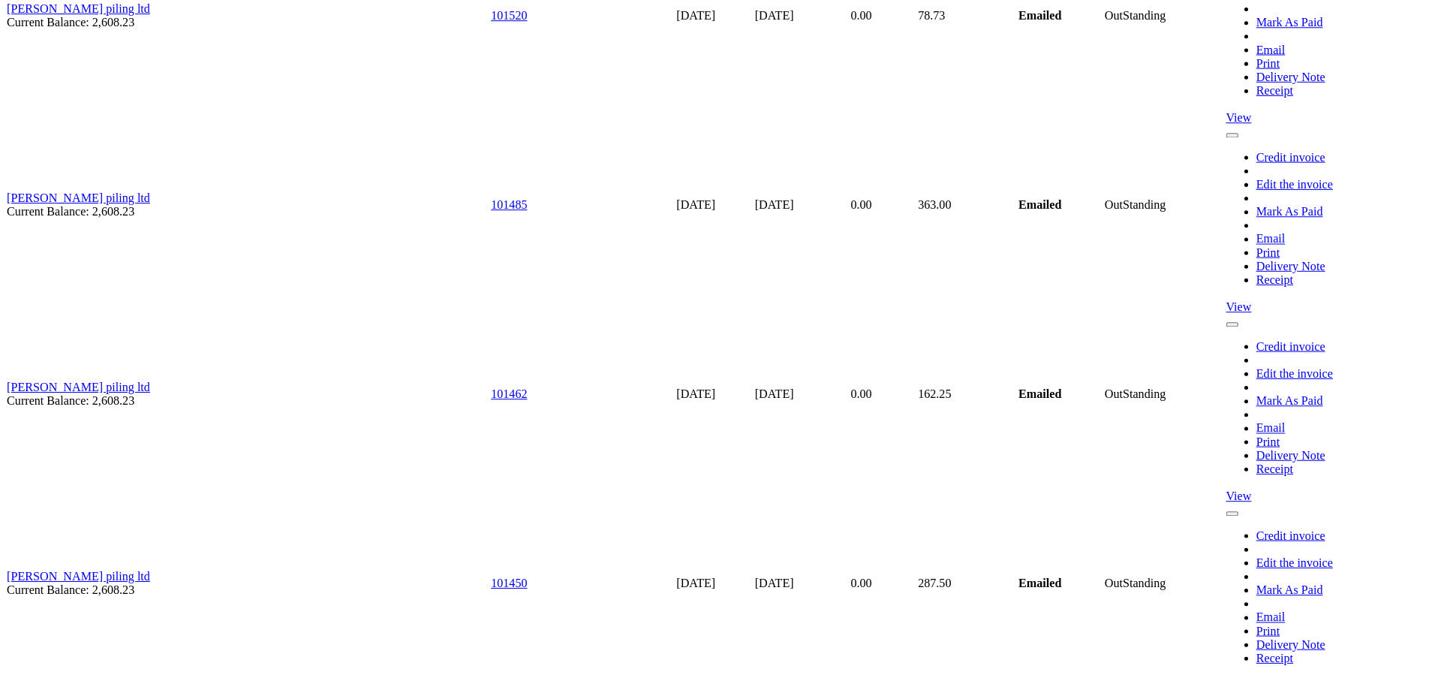
scroll to position [9635, 0]
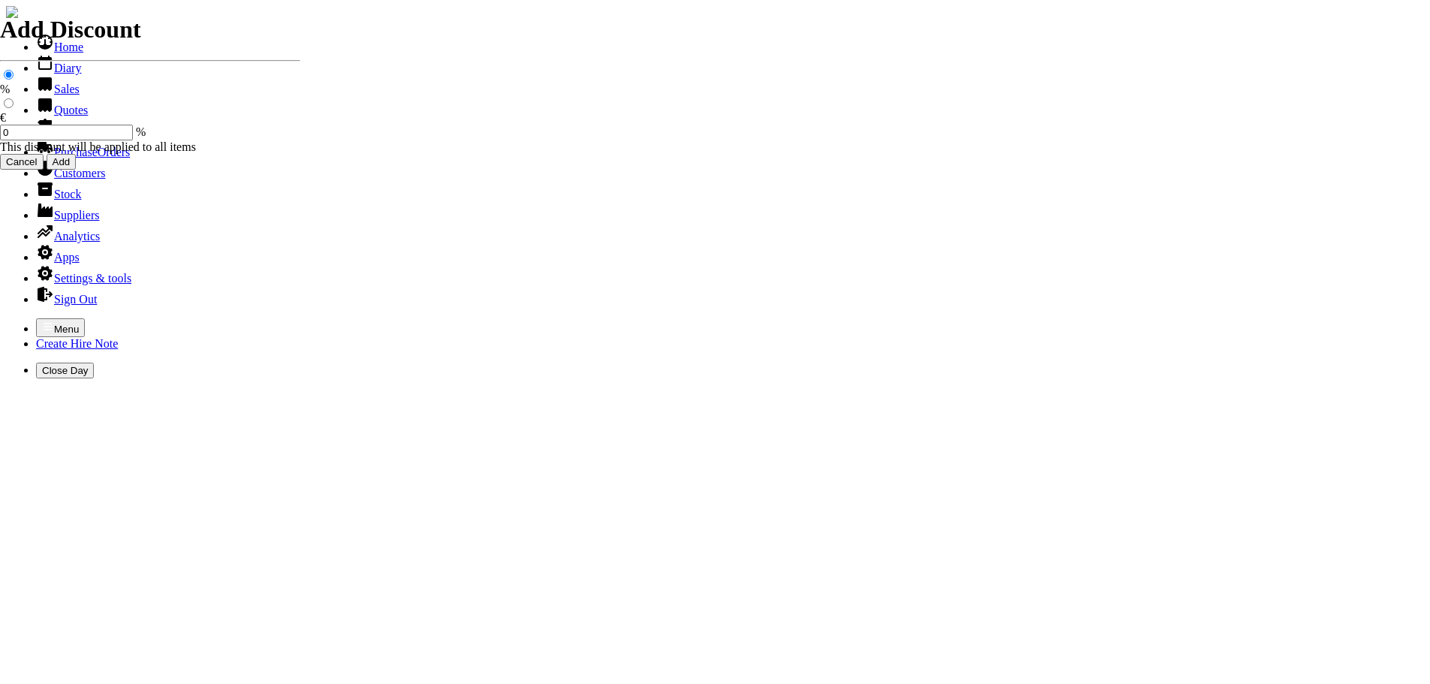
select select "HO"
click at [42, 320] on icon "button" at bounding box center [48, 326] width 12 height 12
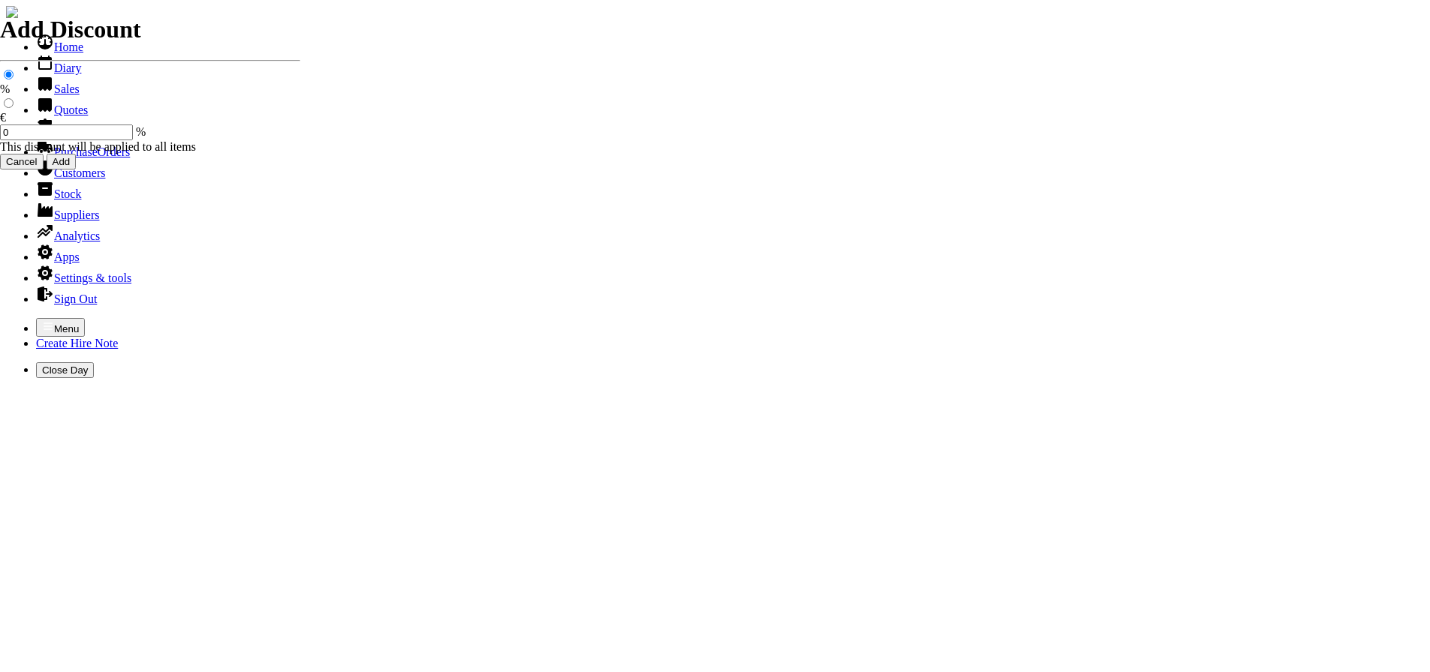
click at [53, 95] on link "Sales" at bounding box center [58, 89] width 44 height 13
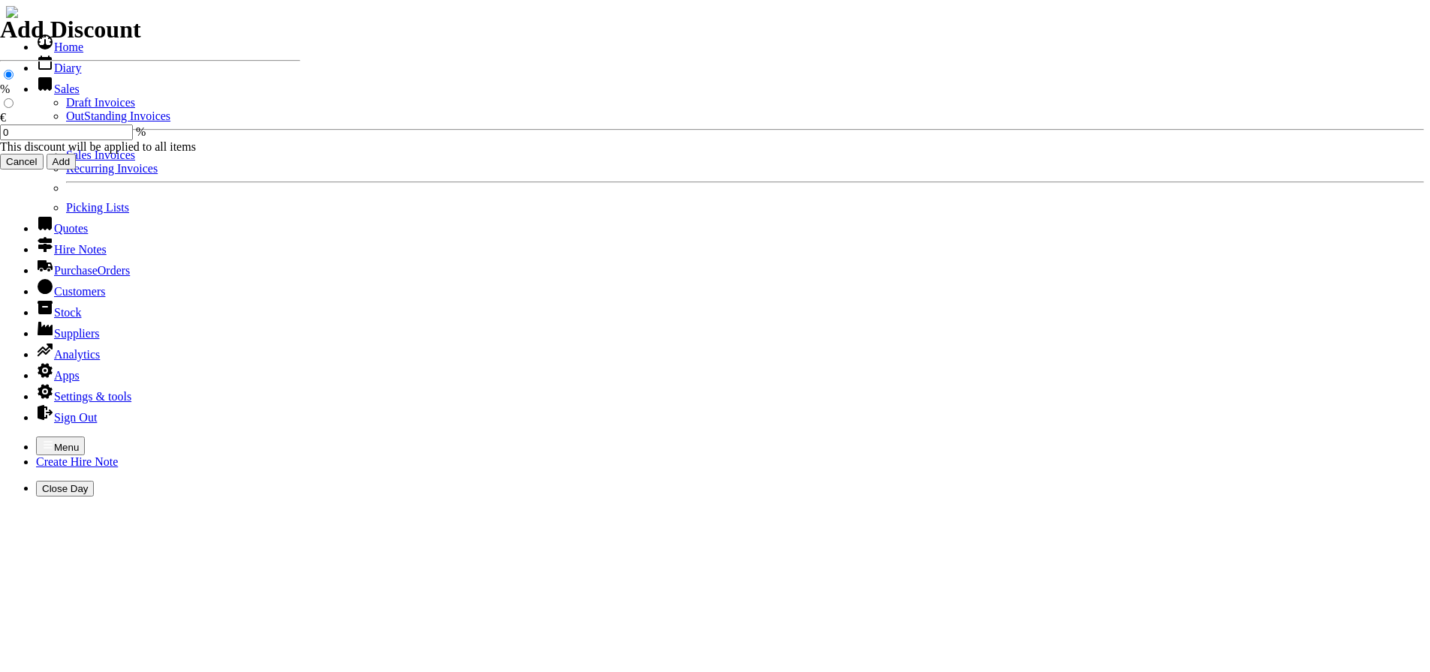
click at [66, 122] on link "OutStanding Invoices" at bounding box center [118, 116] width 104 height 13
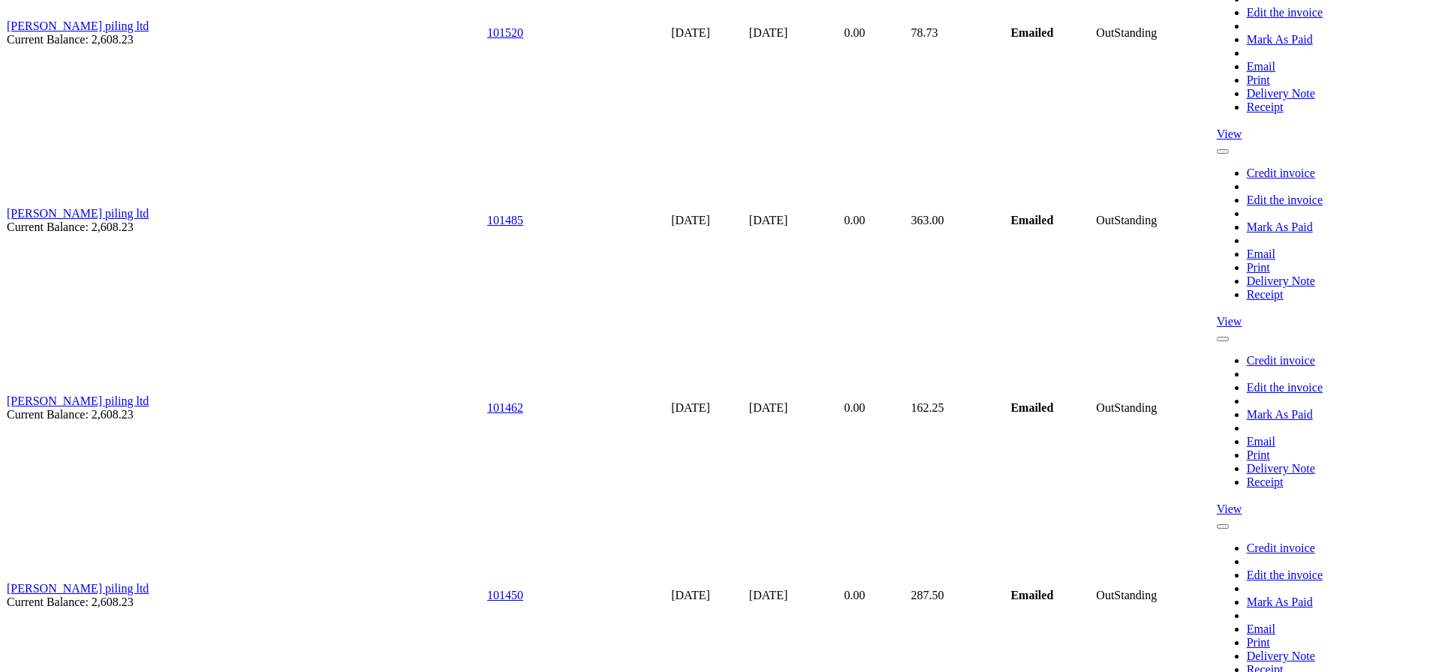
scroll to position [9646, 0]
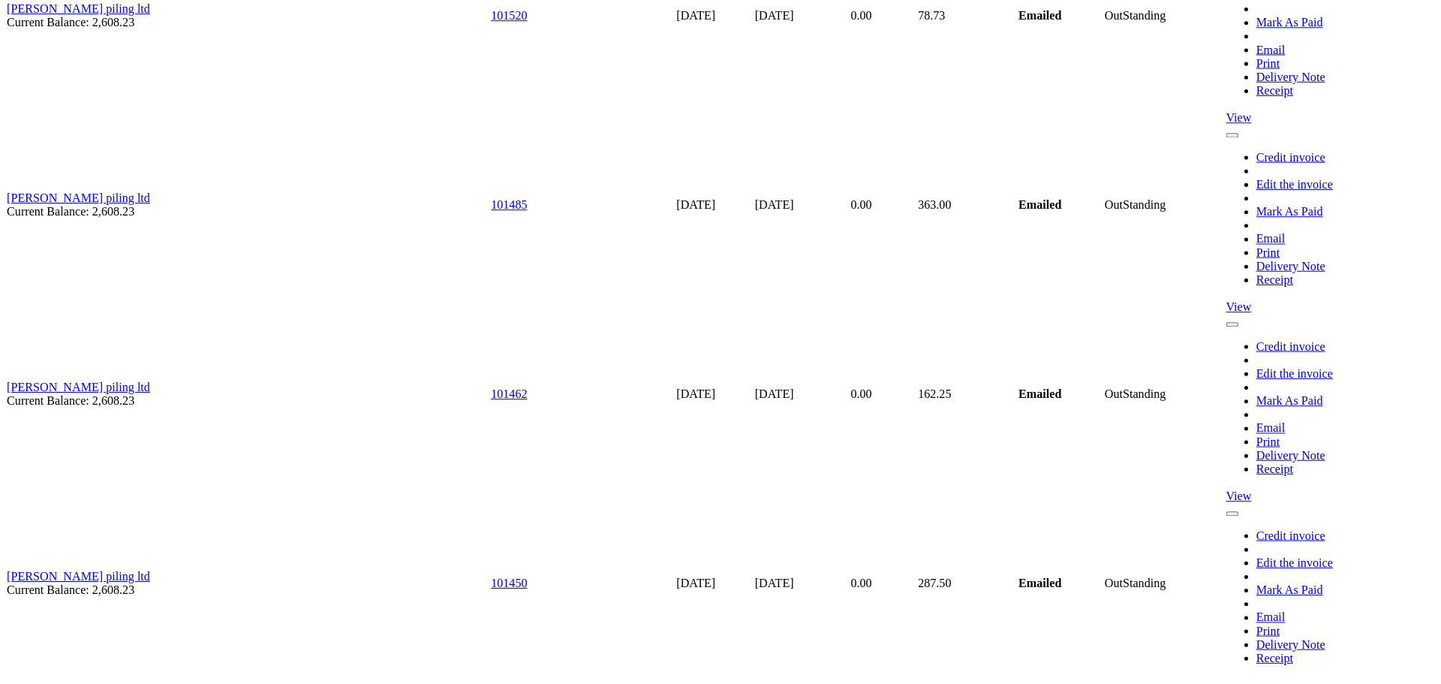
scroll to position [9635, 0]
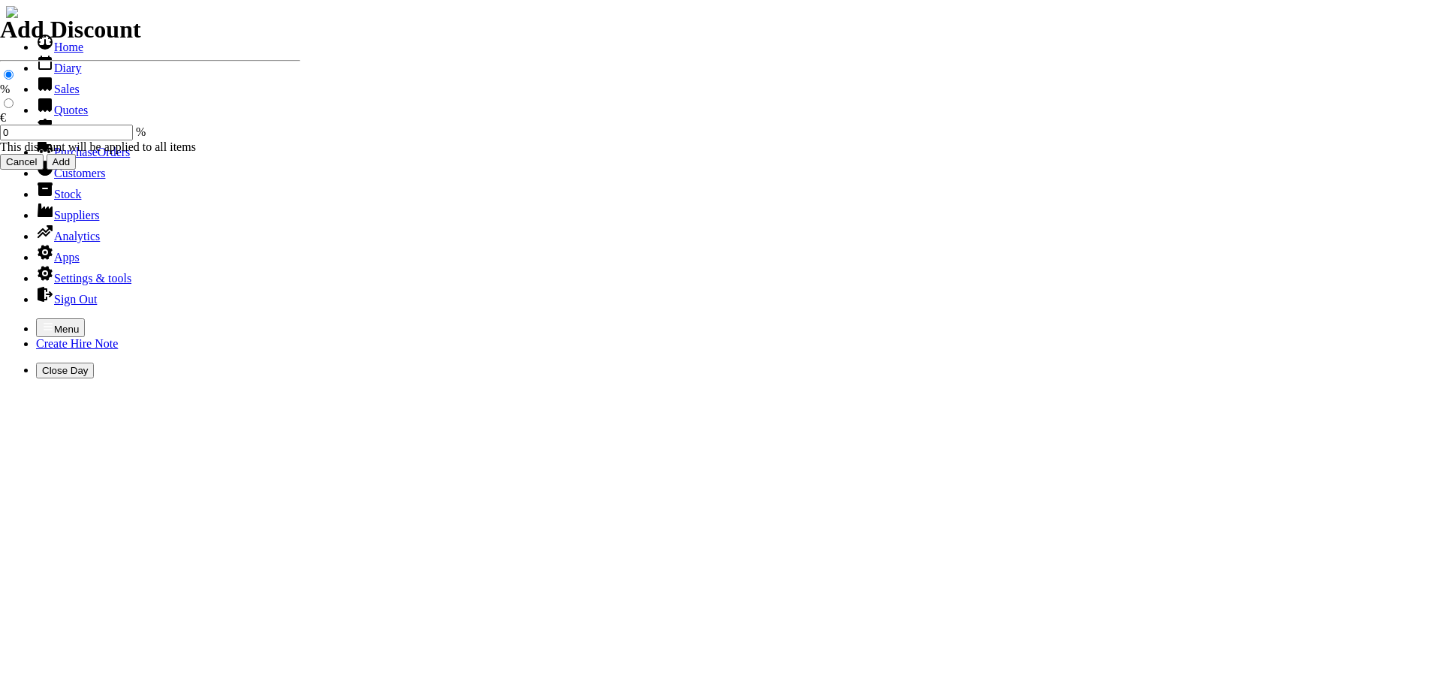
select select "HO"
click at [44, 323] on icon "button" at bounding box center [48, 326] width 9 height 7
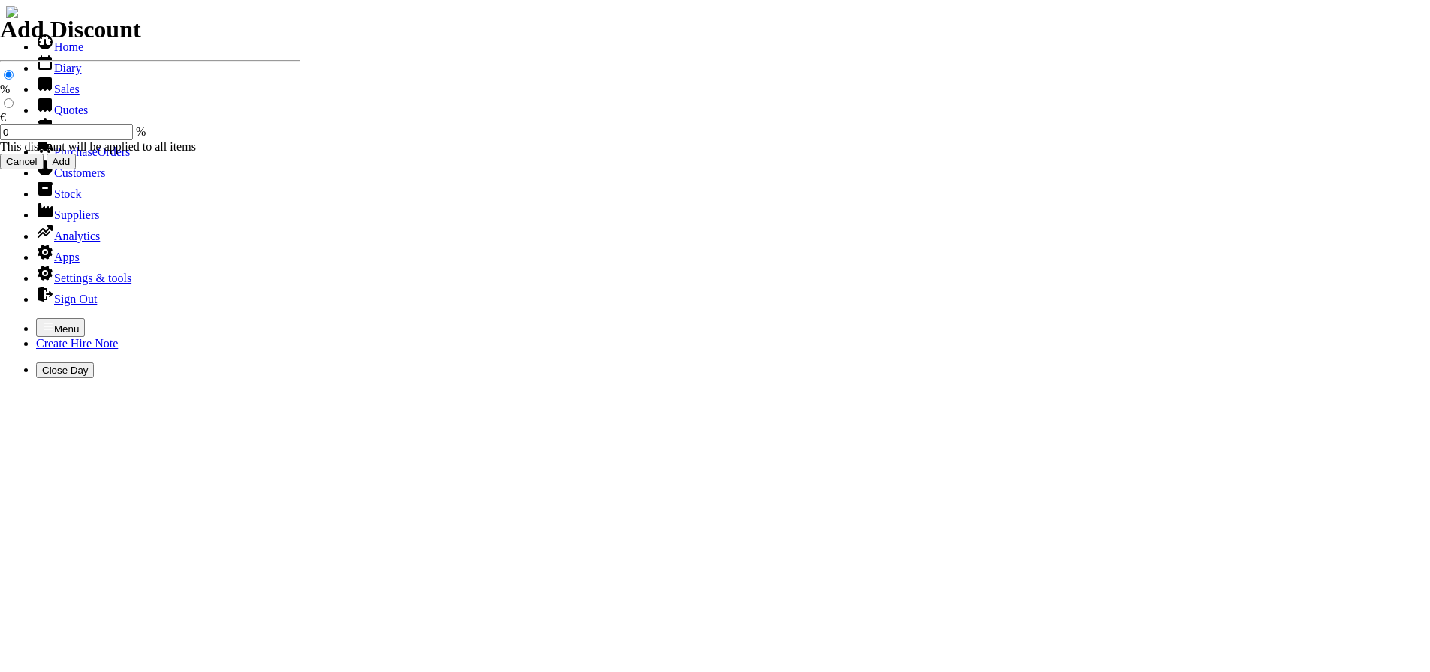
click at [59, 179] on link "Customers" at bounding box center [70, 173] width 69 height 13
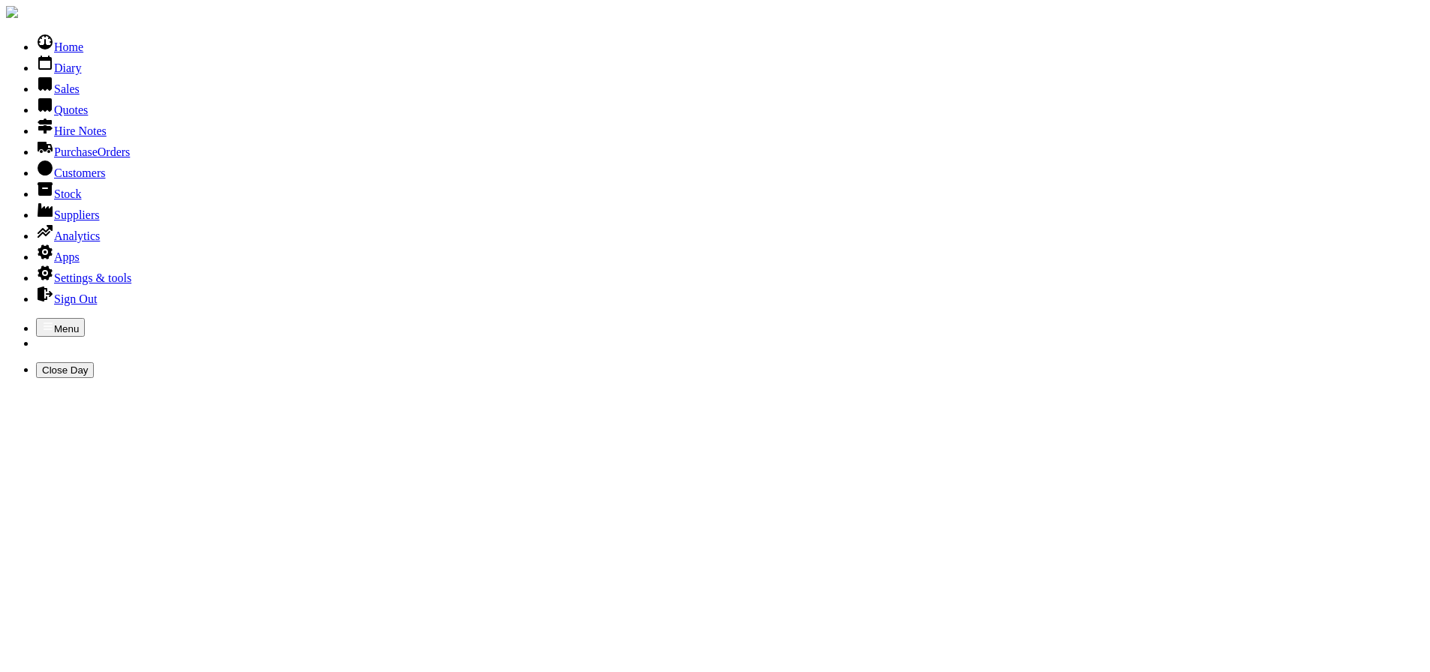
type input "[PERSON_NAME]"
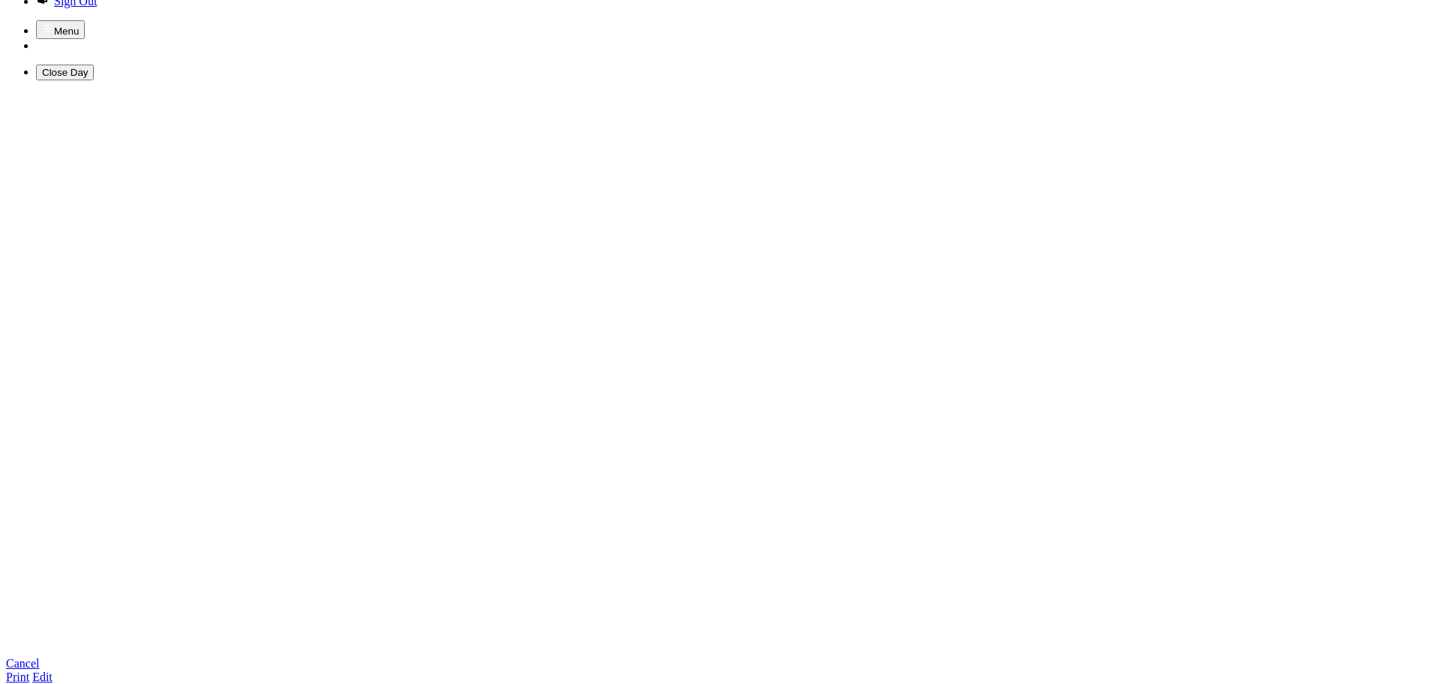
scroll to position [300, 0]
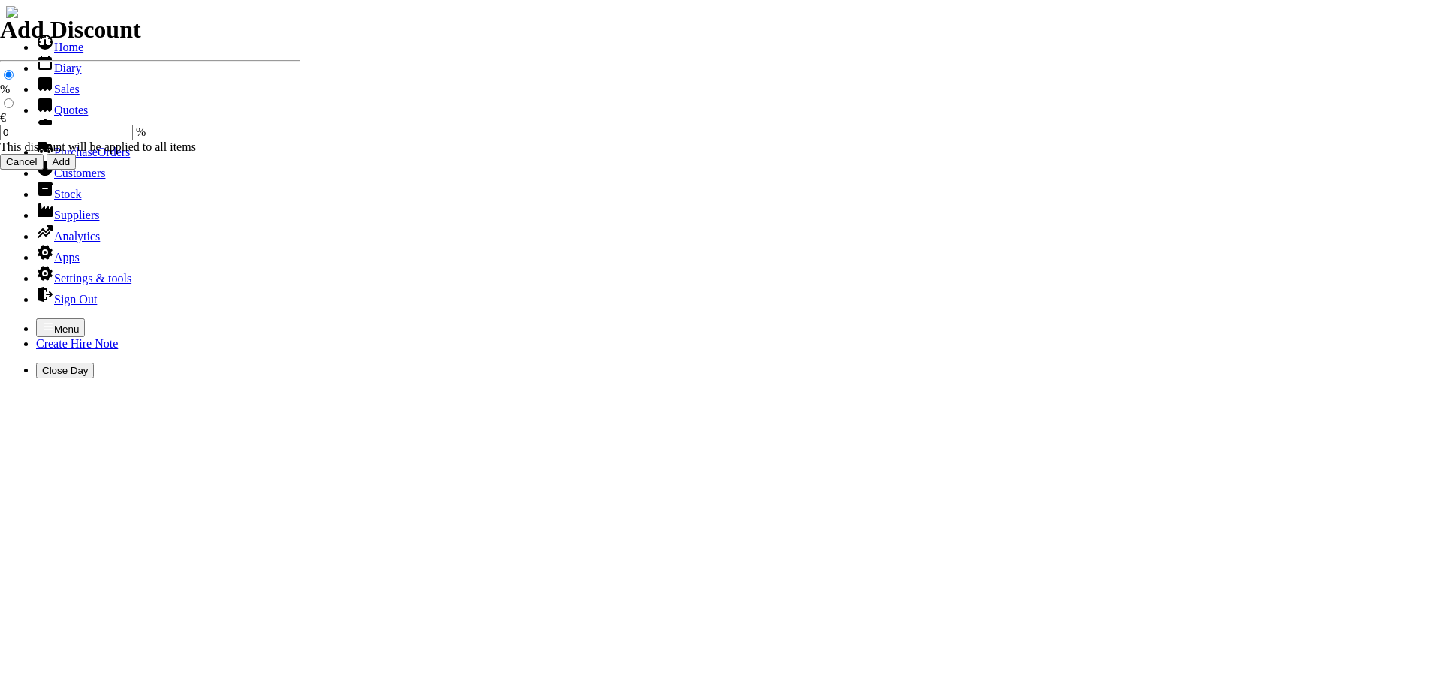
select select "HO"
